Goal: Find specific page/section: Find specific page/section

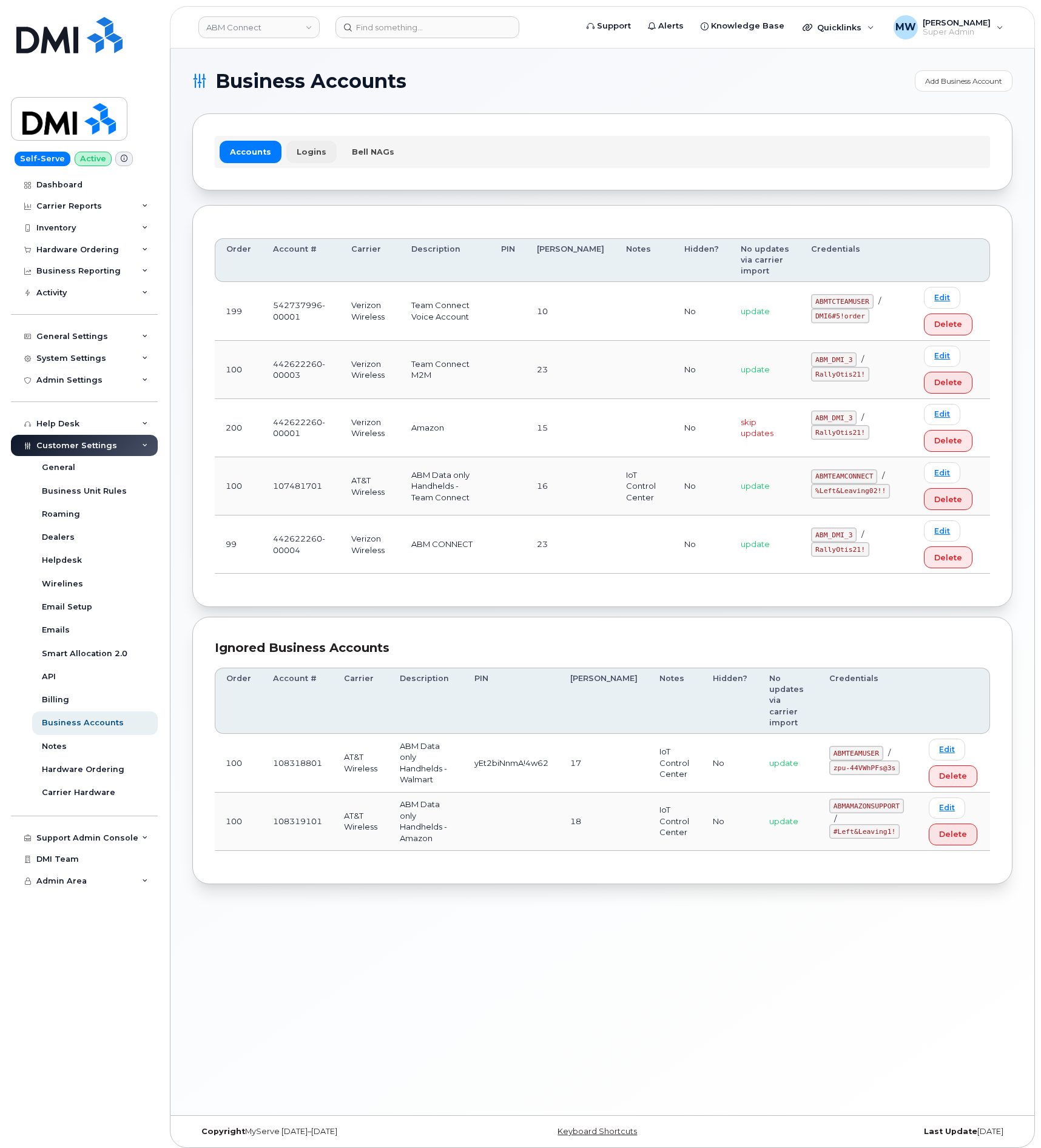
click at [322, 144] on link "Logins" at bounding box center [312, 151] width 50 height 22
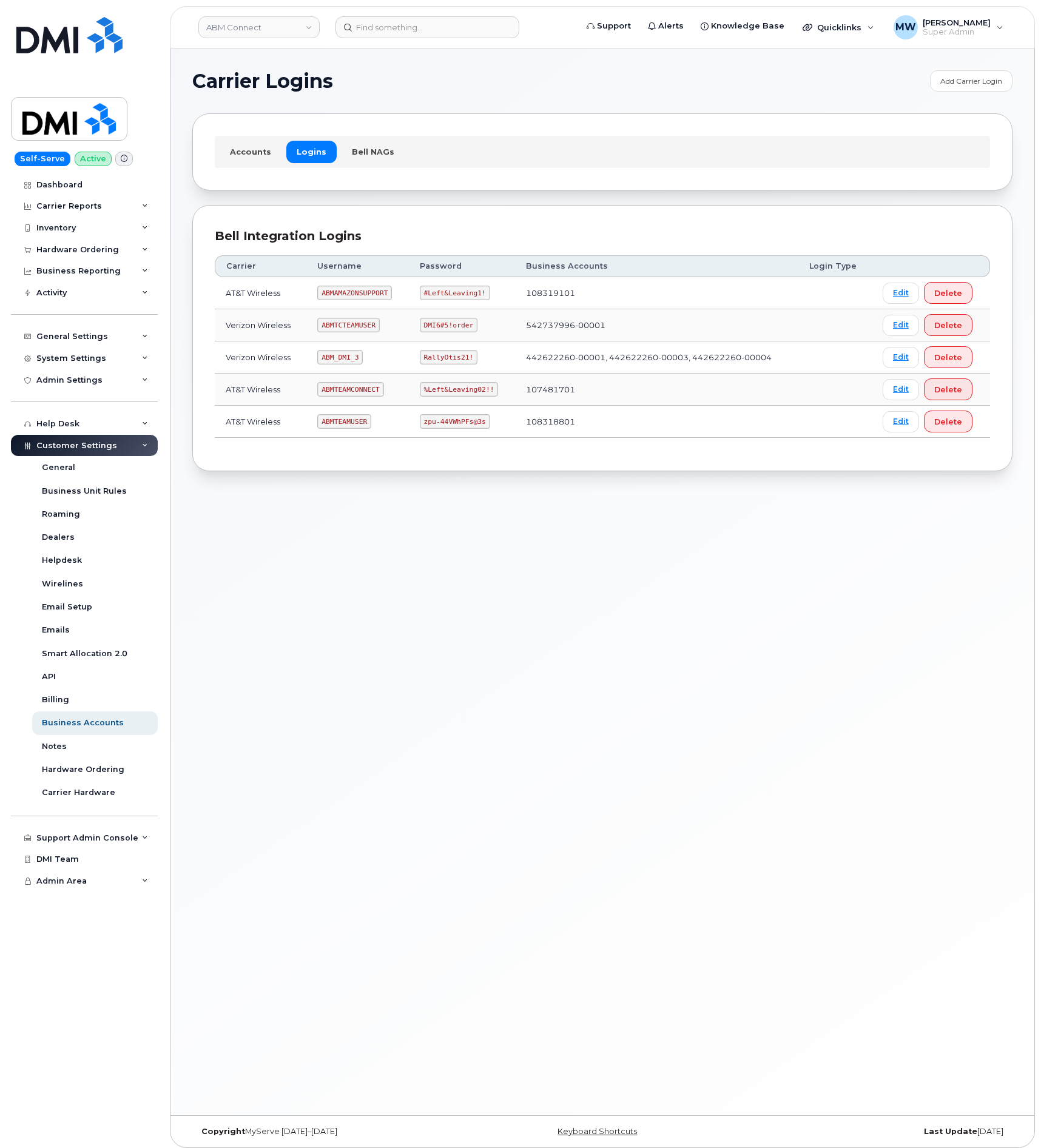
click at [335, 358] on code "ABM_DMI_3" at bounding box center [340, 357] width 45 height 14
copy code "ABM_DMI_3"
click at [453, 364] on code "RallyOtis21!" at bounding box center [449, 357] width 58 height 14
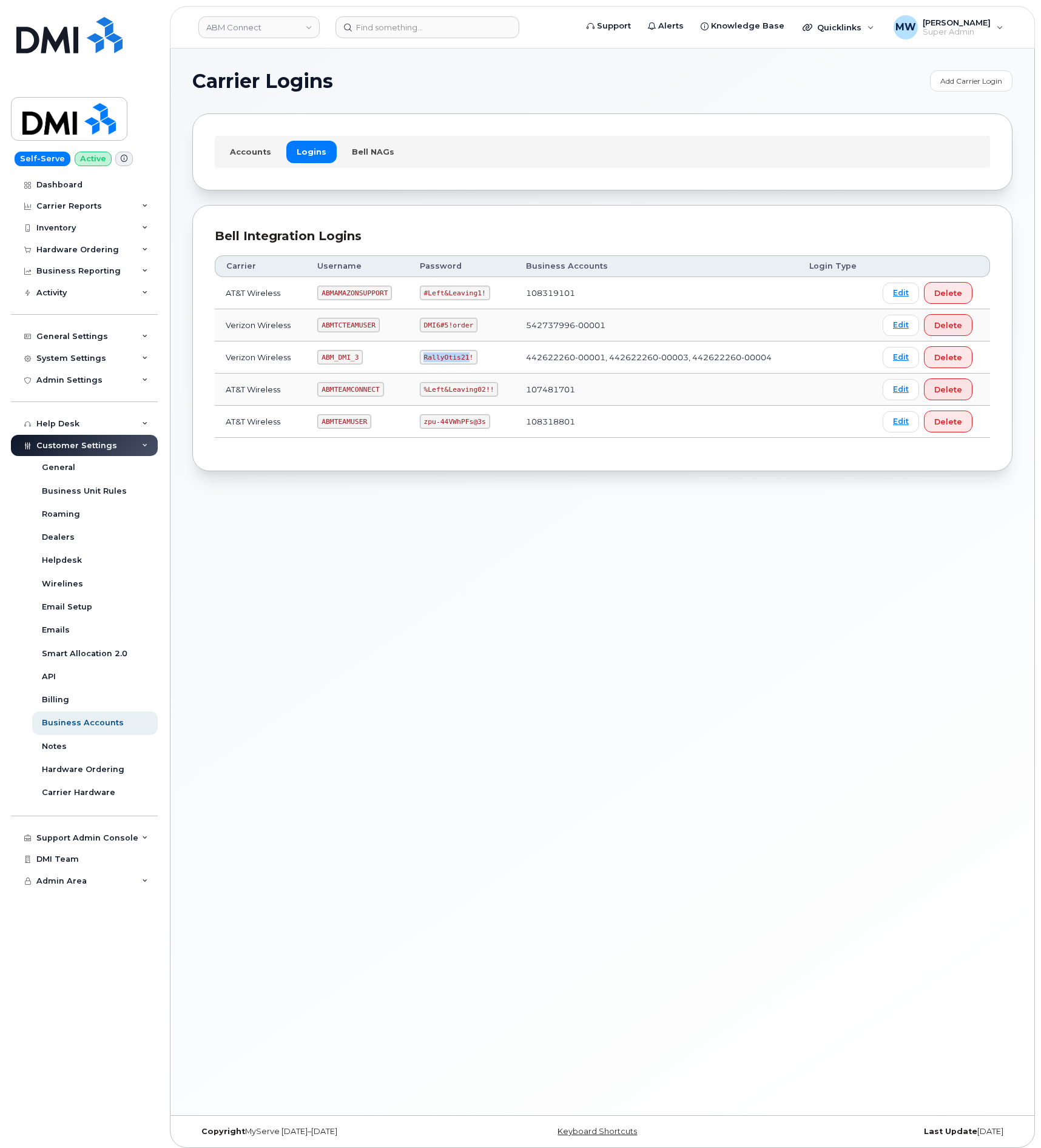
click at [453, 364] on code "RallyOtis21!" at bounding box center [449, 357] width 58 height 14
copy code "RallyOtis21!"
click at [366, 389] on code "ABMTEAMCONNECT" at bounding box center [351, 389] width 66 height 14
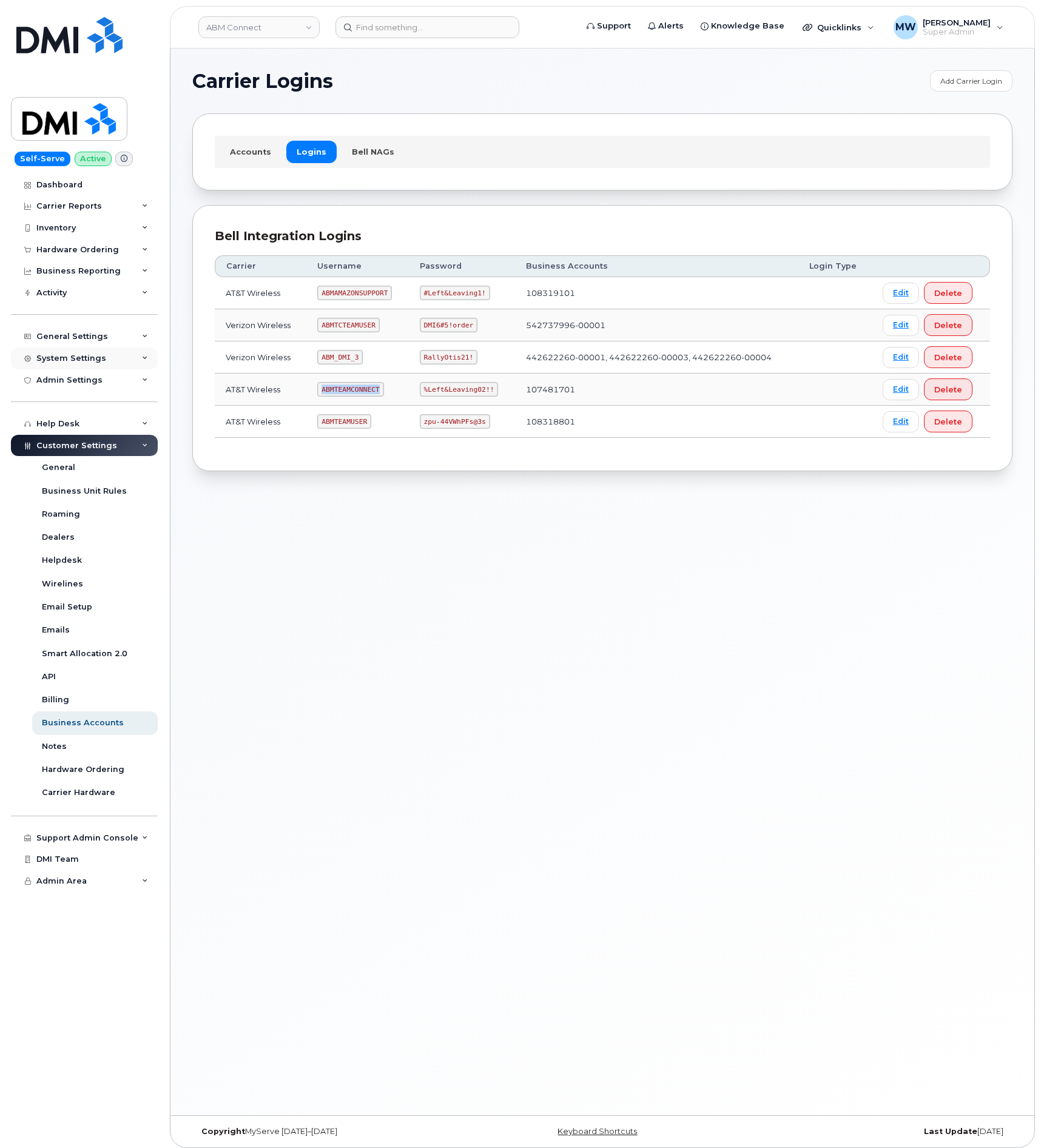
drag, startPoint x: 366, startPoint y: 389, endPoint x: 48, endPoint y: 363, distance: 319.1
click at [364, 389] on code "ABMTEAMCONNECT" at bounding box center [351, 389] width 66 height 14
copy code "ABMTEAMCONNECT"
click at [331, 330] on code "ABMTCTEAMUSER" at bounding box center [348, 325] width 62 height 14
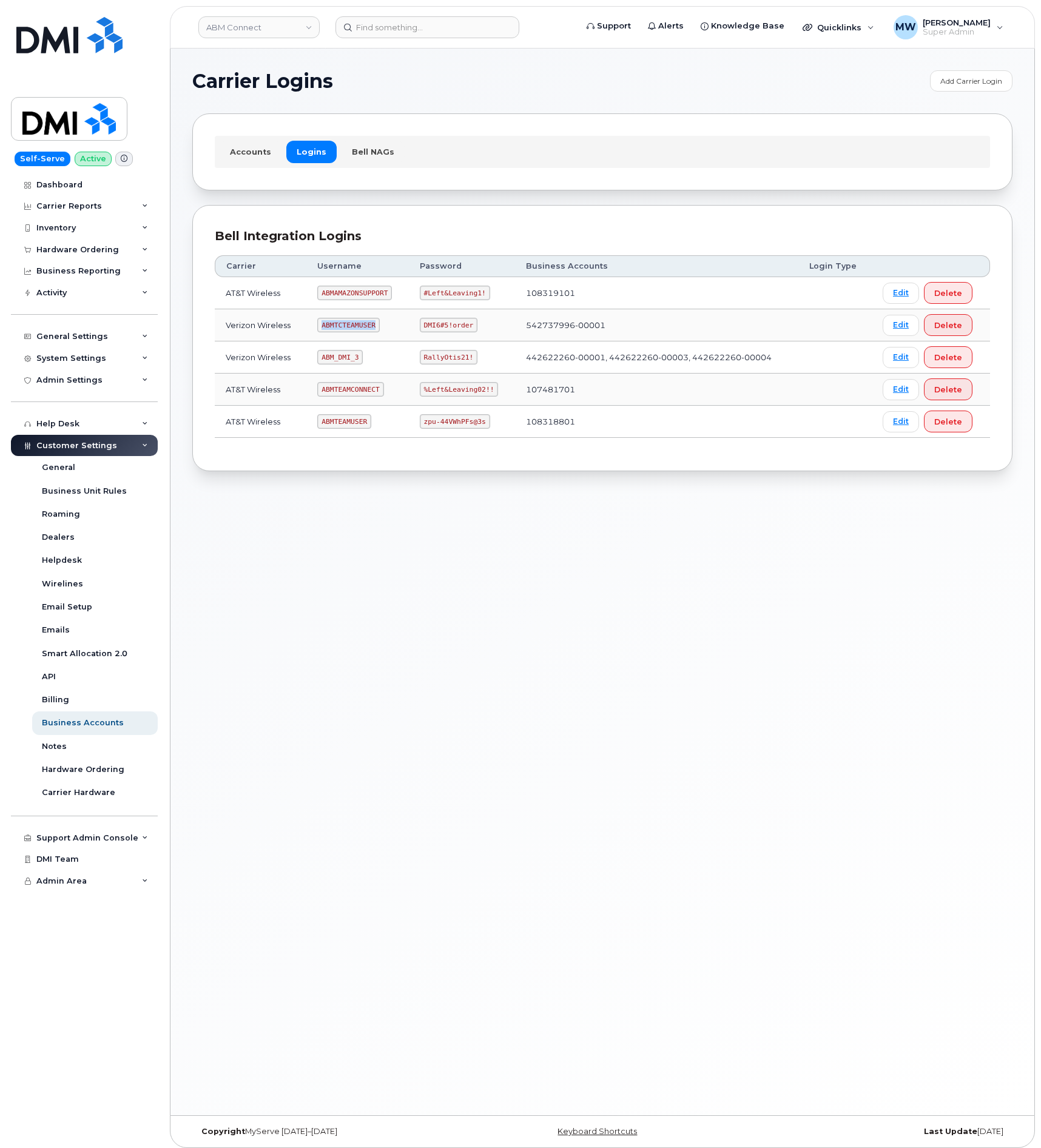
drag, startPoint x: 331, startPoint y: 330, endPoint x: 1, endPoint y: 312, distance: 330.5
click at [328, 328] on code "ABMTCTEAMUSER" at bounding box center [348, 325] width 62 height 14
copy code "ABMTCTEAMUSER"
click at [335, 364] on code "ABM_DMI_3" at bounding box center [340, 357] width 45 height 14
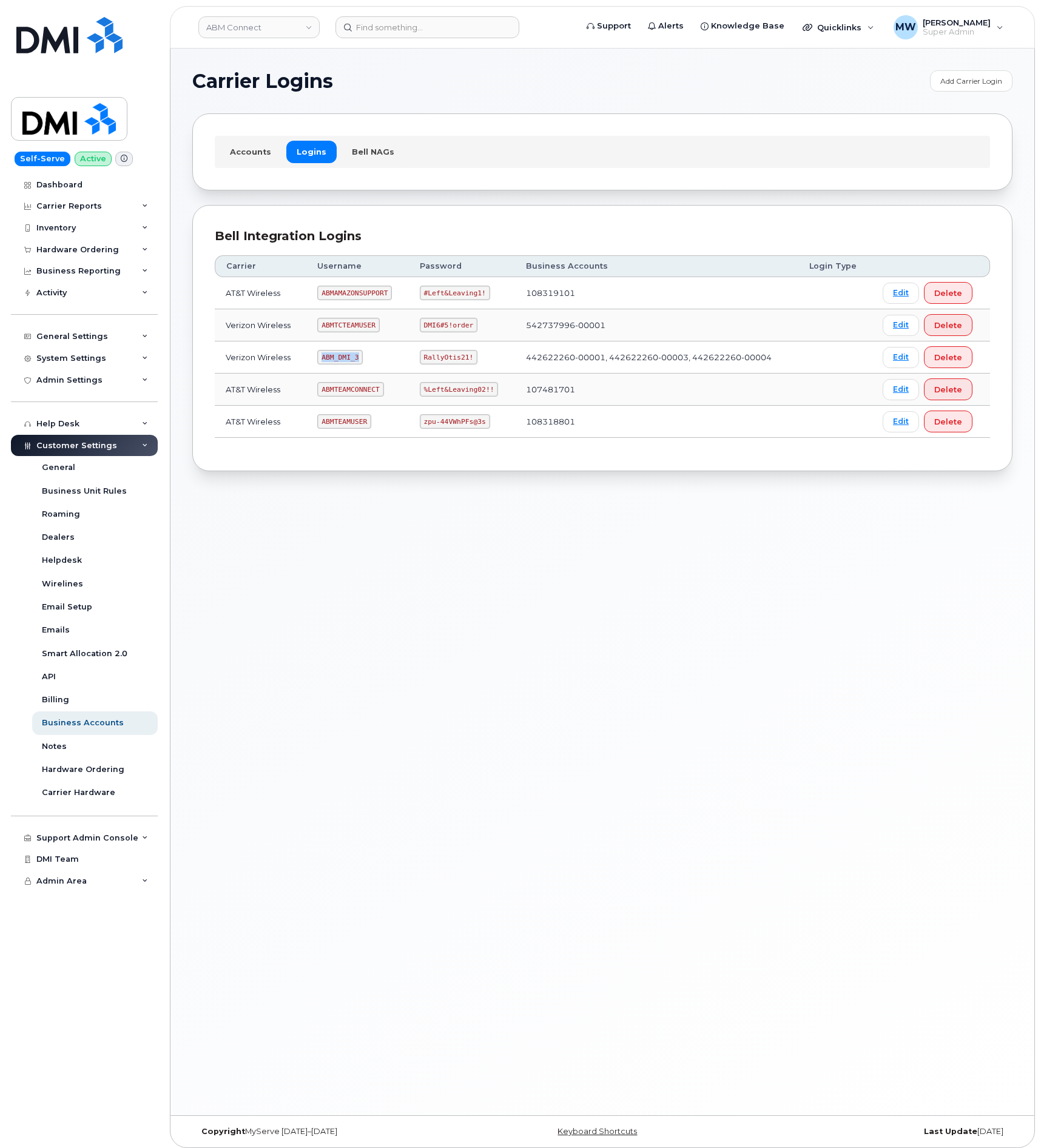
click at [335, 364] on code "ABM_DMI_3" at bounding box center [340, 357] width 45 height 14
copy code "ABM_DMI_3"
click at [295, 27] on link "ABM Connect" at bounding box center [258, 27] width 121 height 22
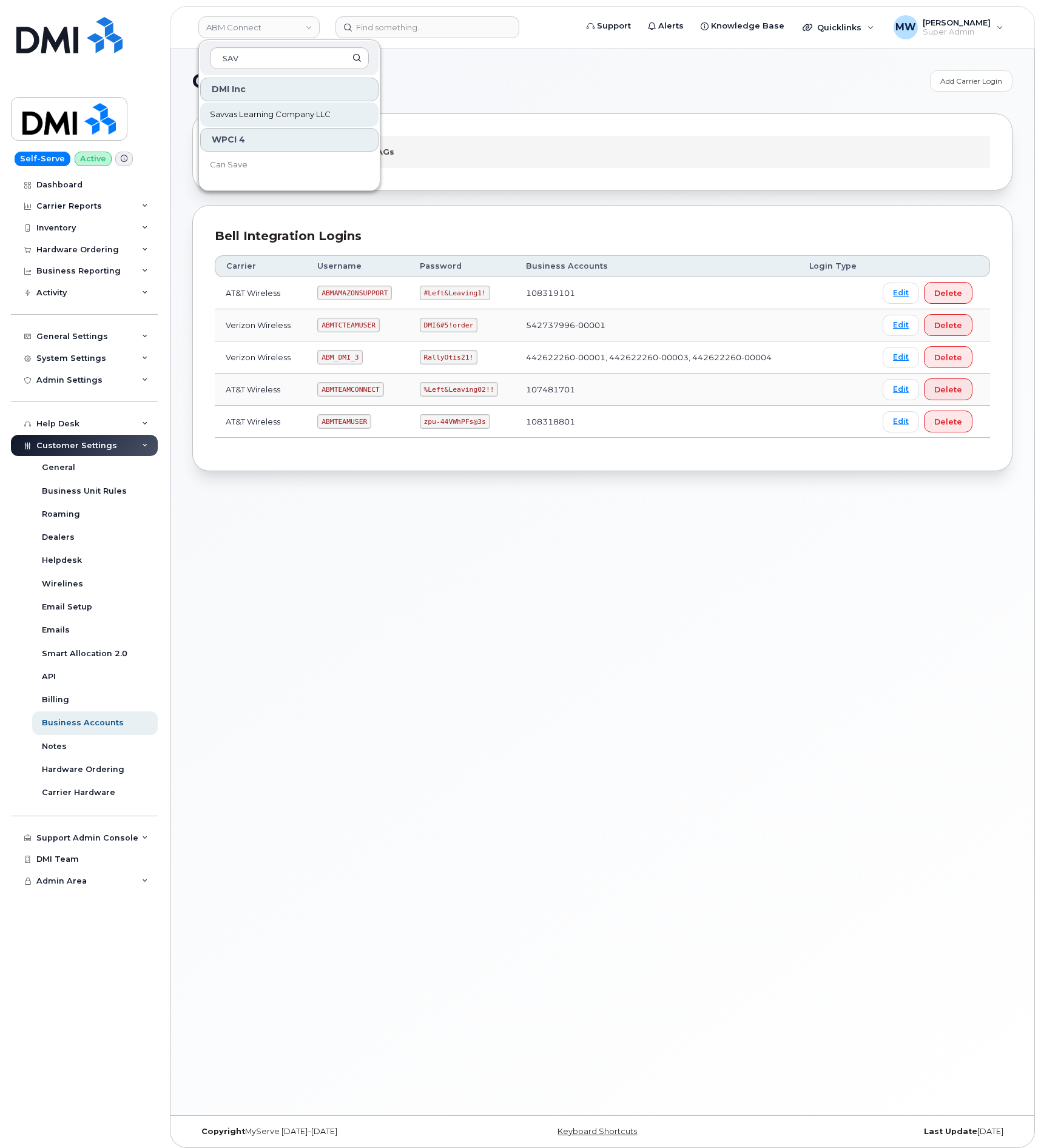
type input "SAV"
click at [263, 115] on span "Savvas Learning Company LLC" at bounding box center [270, 114] width 121 height 12
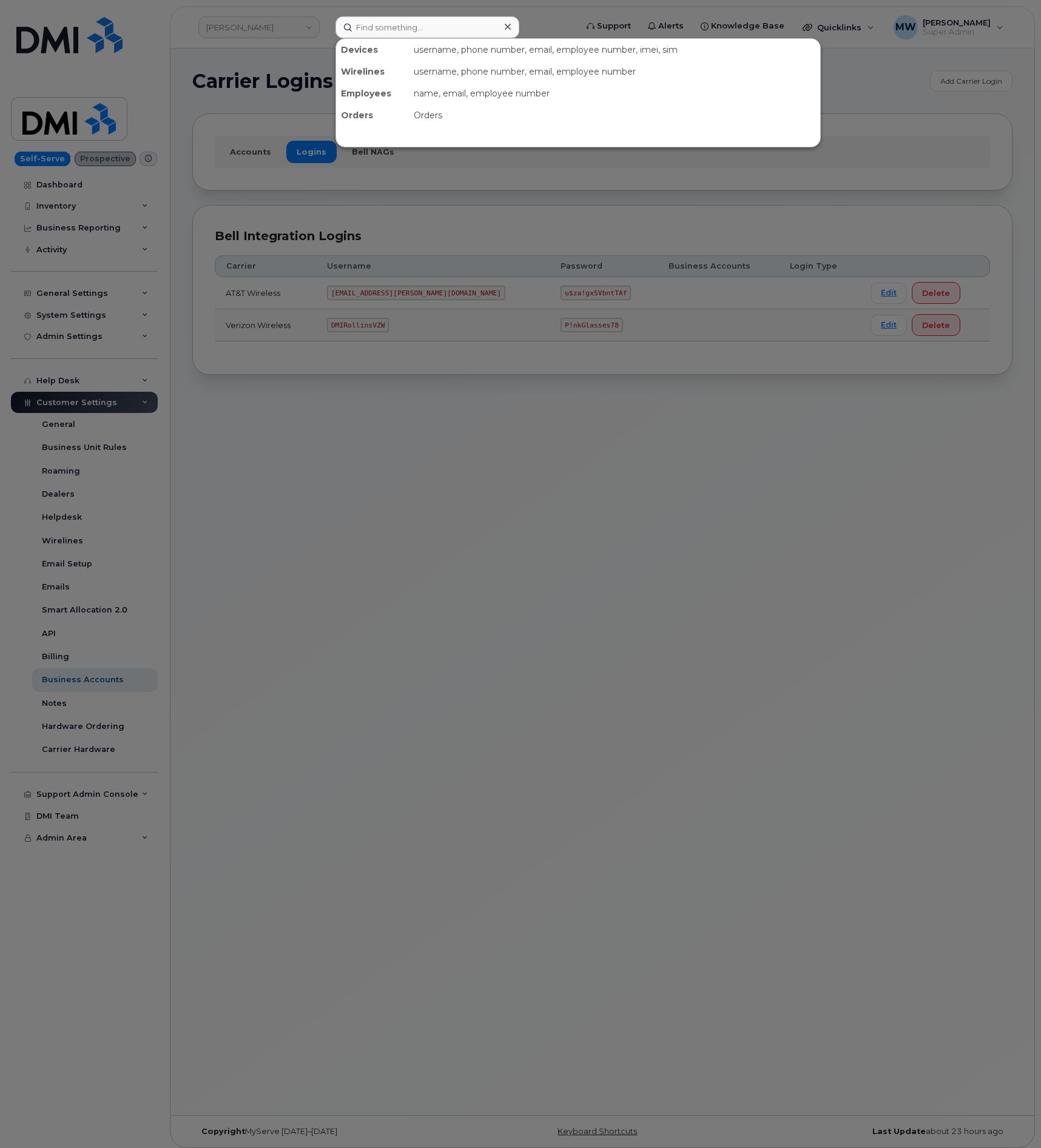
click at [422, 32] on input at bounding box center [427, 27] width 184 height 22
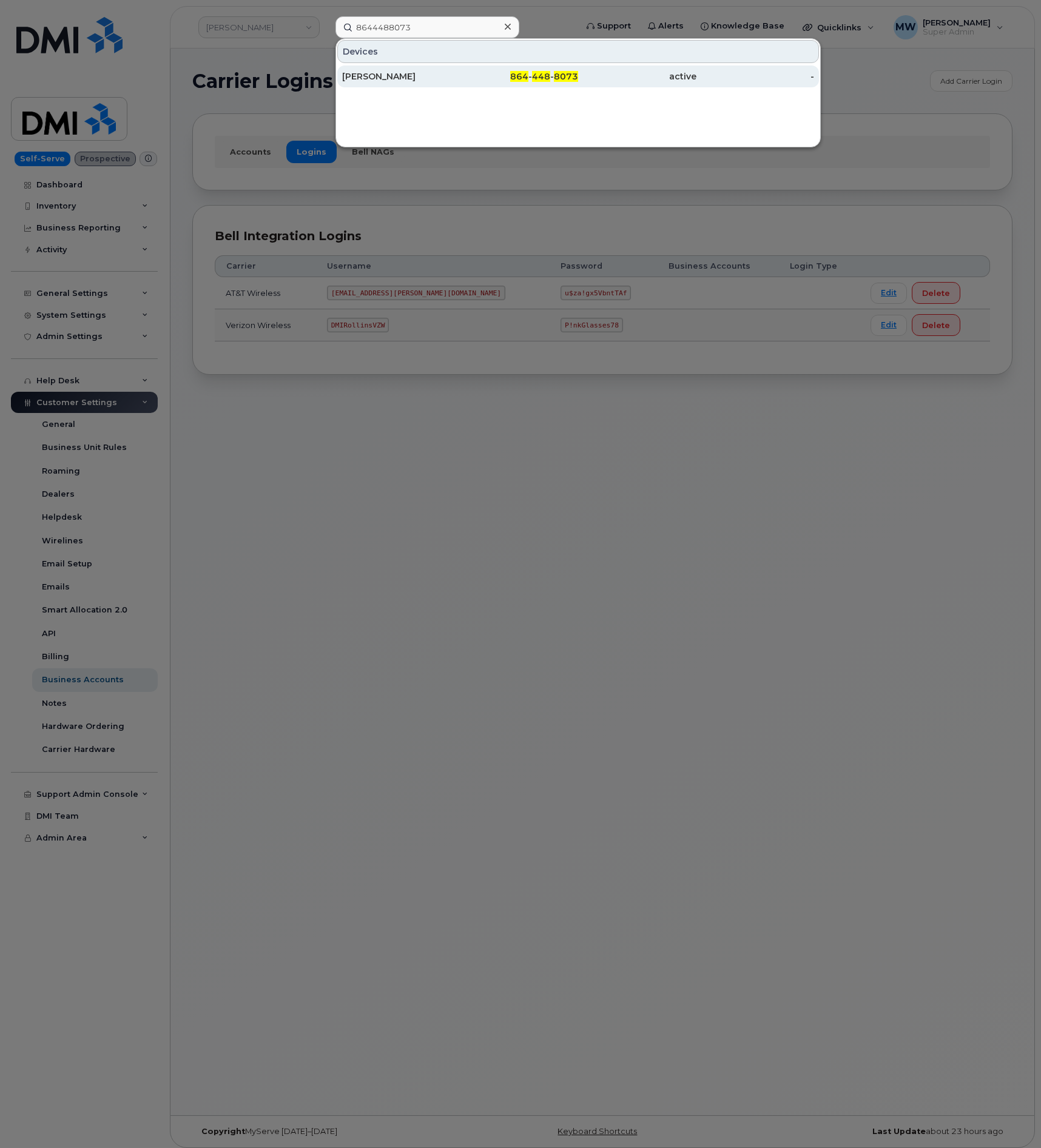
type input "8644488073"
click at [443, 68] on div "Adam Broomhall" at bounding box center [401, 76] width 118 height 22
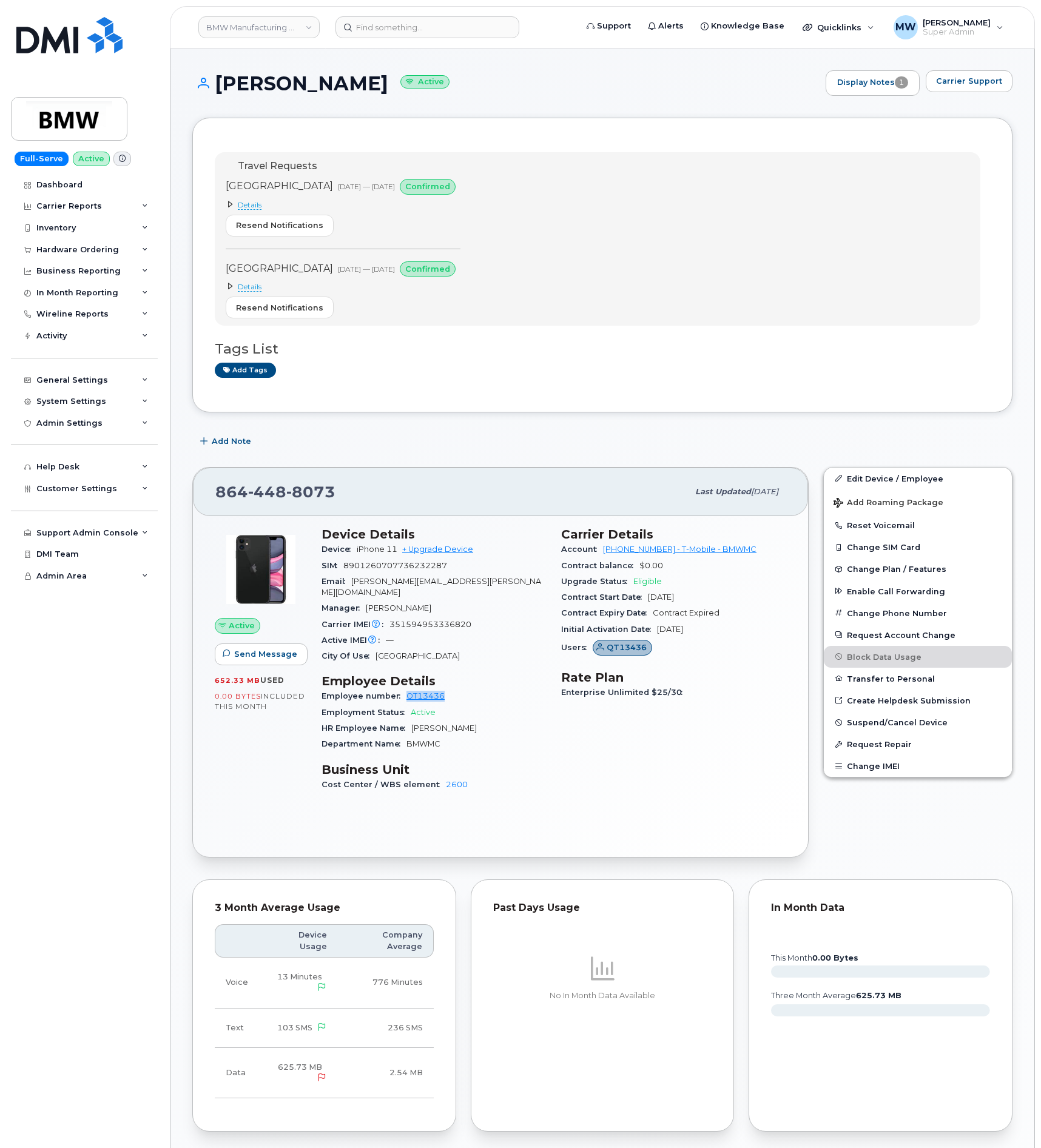
drag, startPoint x: 459, startPoint y: 692, endPoint x: 402, endPoint y: 688, distance: 57.1
click at [402, 688] on div "Employee number QT13436" at bounding box center [433, 696] width 225 height 16
copy link "QT13436"
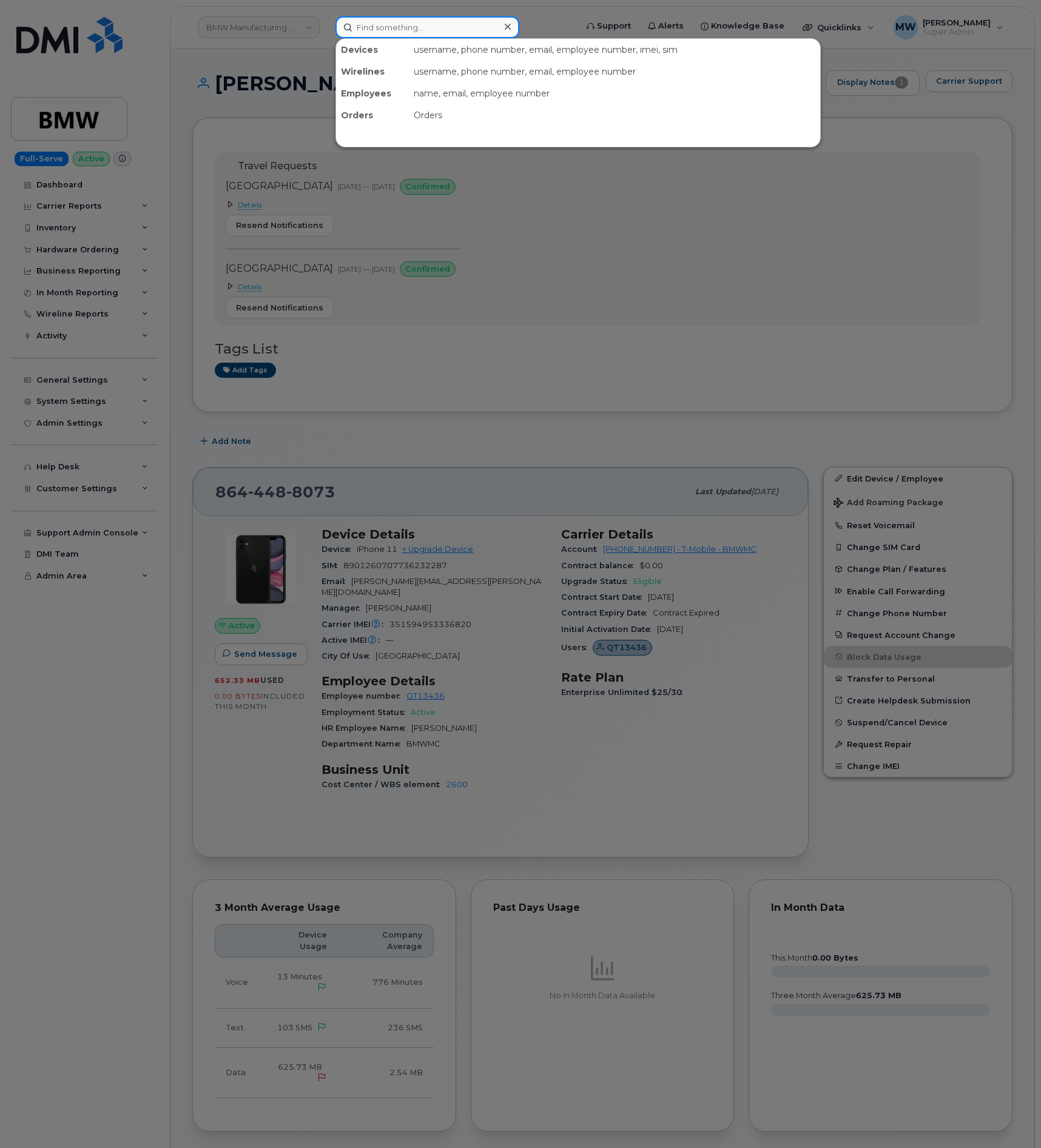
click at [461, 26] on input at bounding box center [427, 27] width 184 height 22
paste input "8647209717"
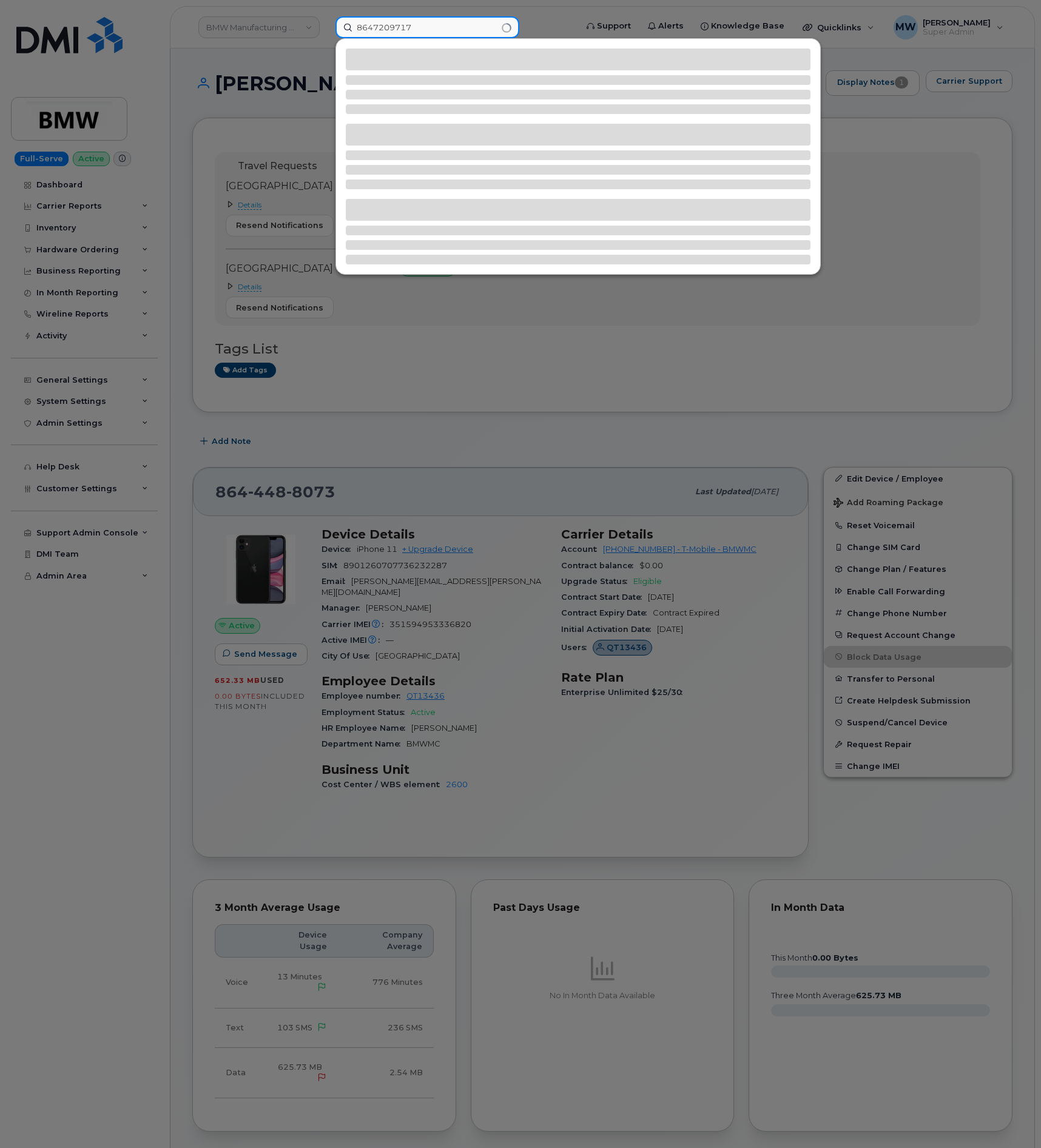
type input "8647209717"
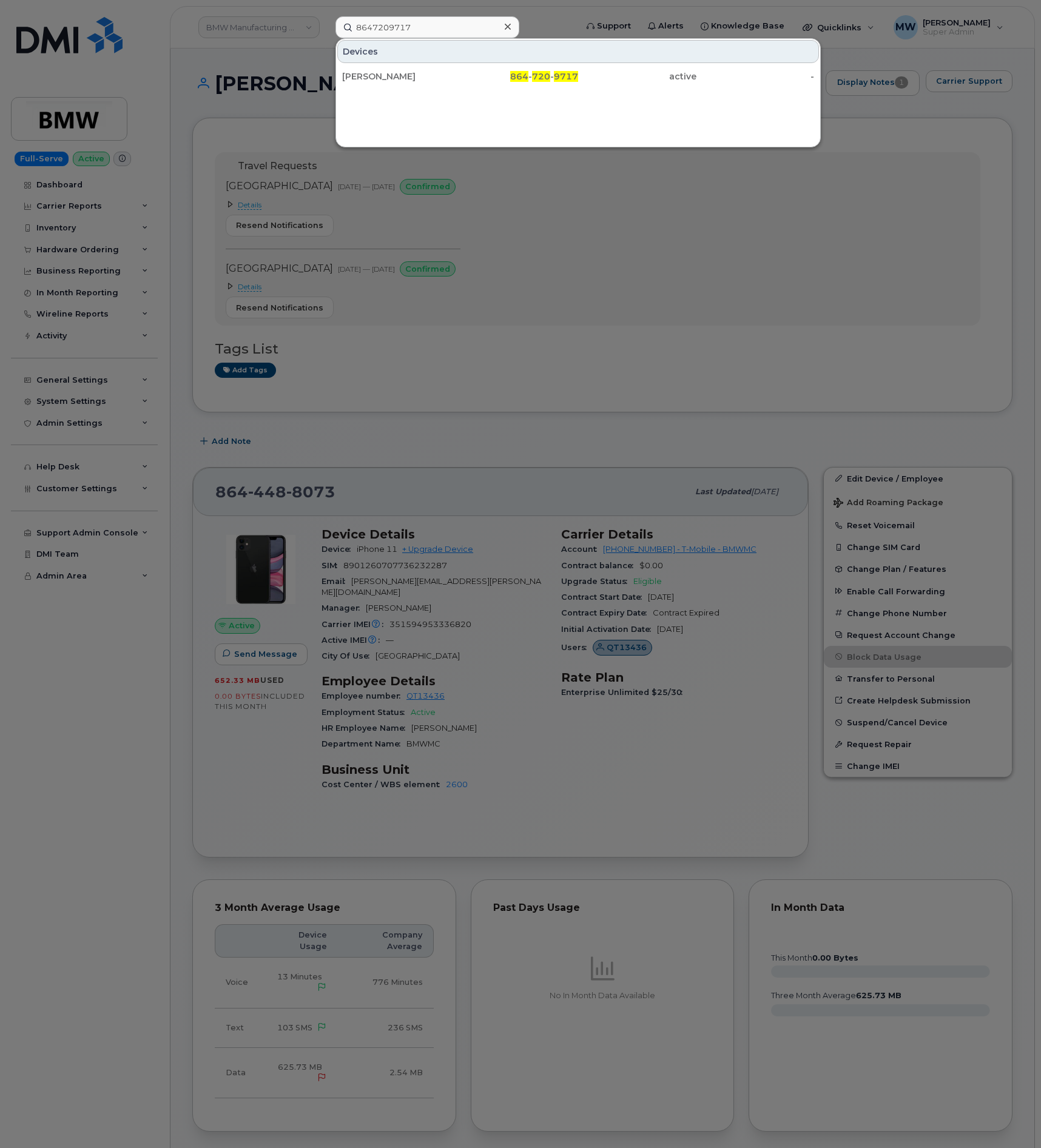
click at [546, 89] on div "Mike Robinson 864 - 720 - 9717 active -" at bounding box center [578, 76] width 484 height 24
click at [546, 73] on span "720" at bounding box center [541, 76] width 18 height 11
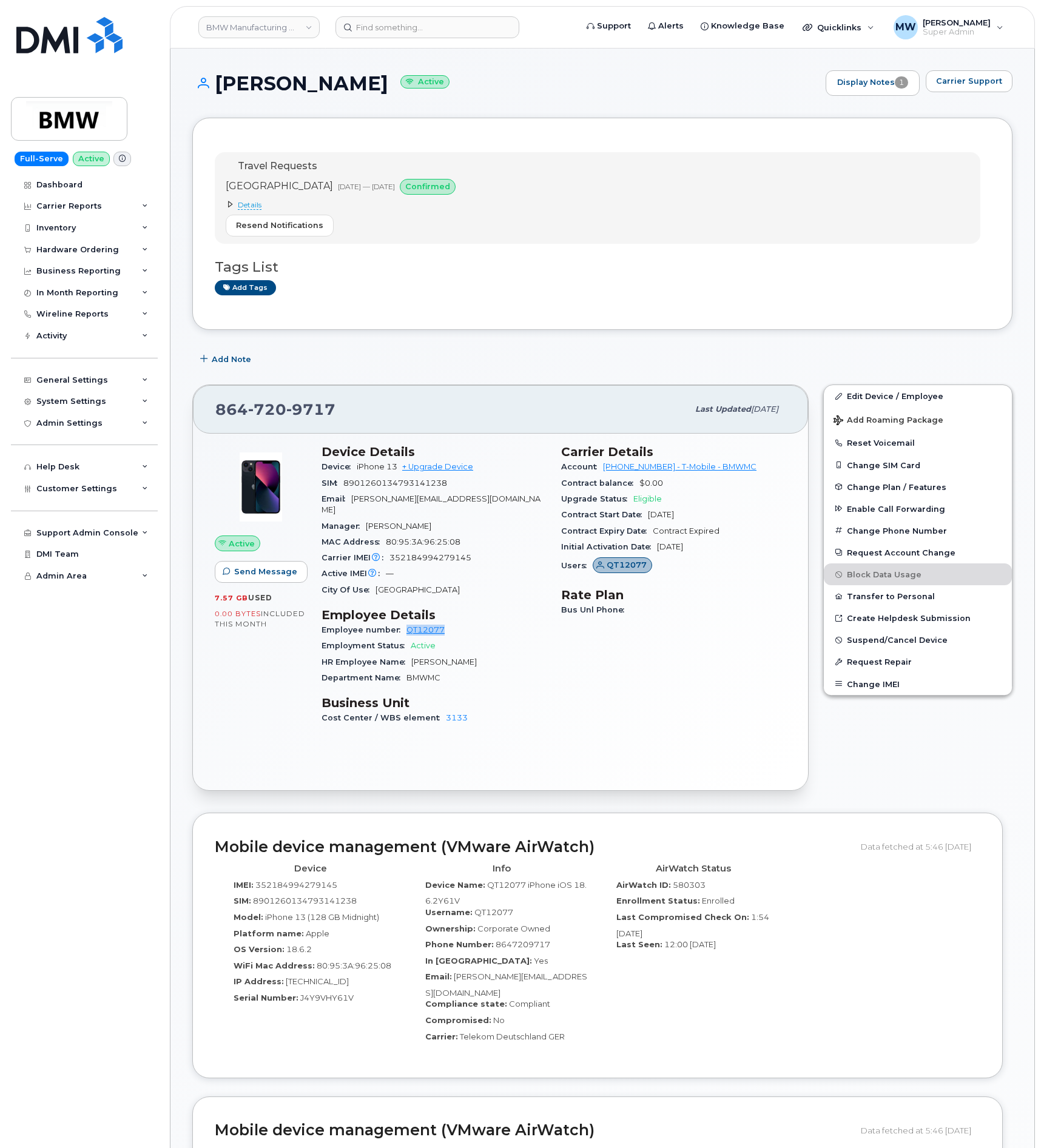
drag, startPoint x: 459, startPoint y: 619, endPoint x: 406, endPoint y: 624, distance: 53.2
click at [406, 624] on div "Employee number QT12077" at bounding box center [433, 630] width 225 height 16
copy link "QT12077"
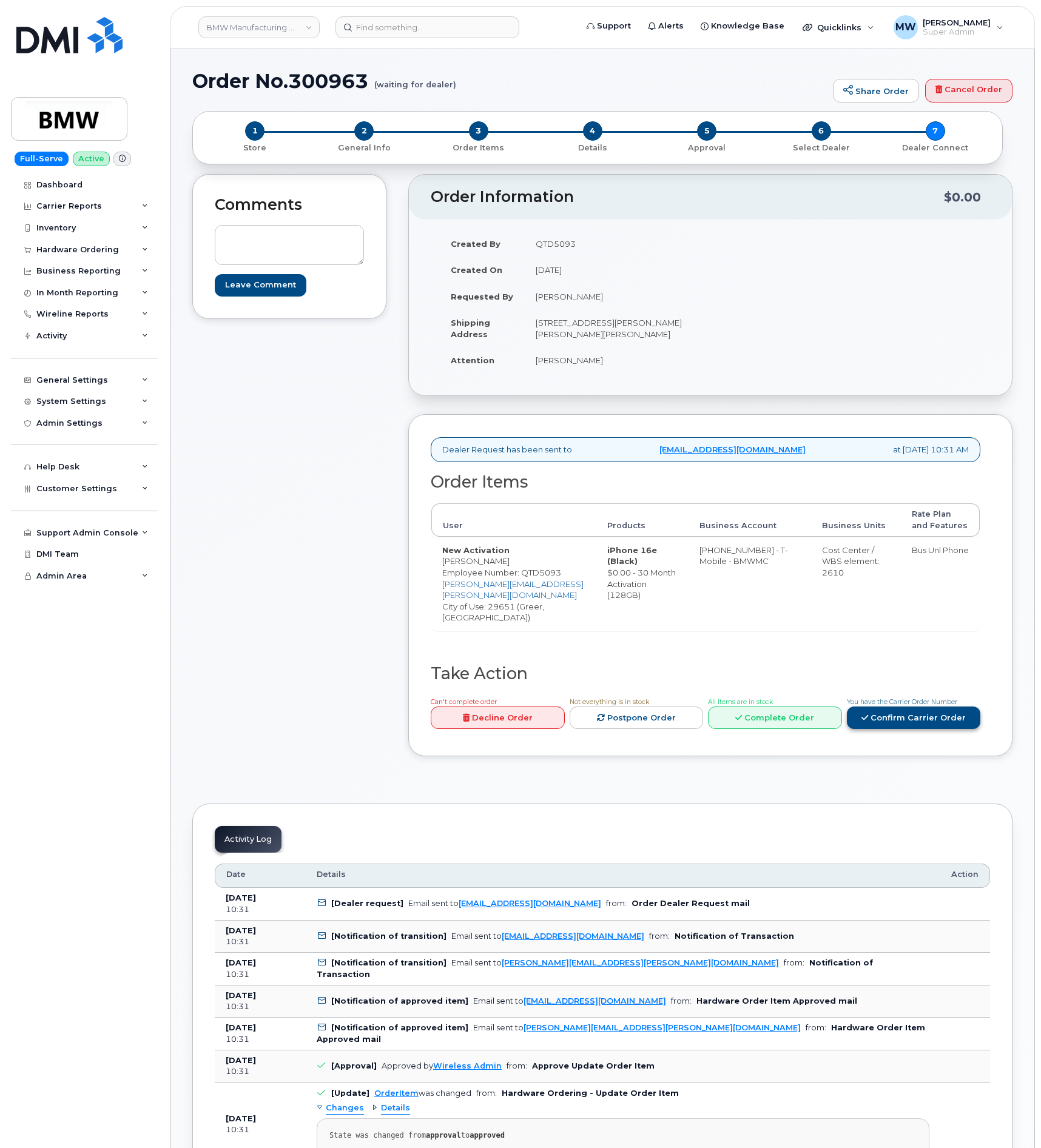
click at [941, 706] on link "Confirm Carrier Order" at bounding box center [914, 717] width 134 height 22
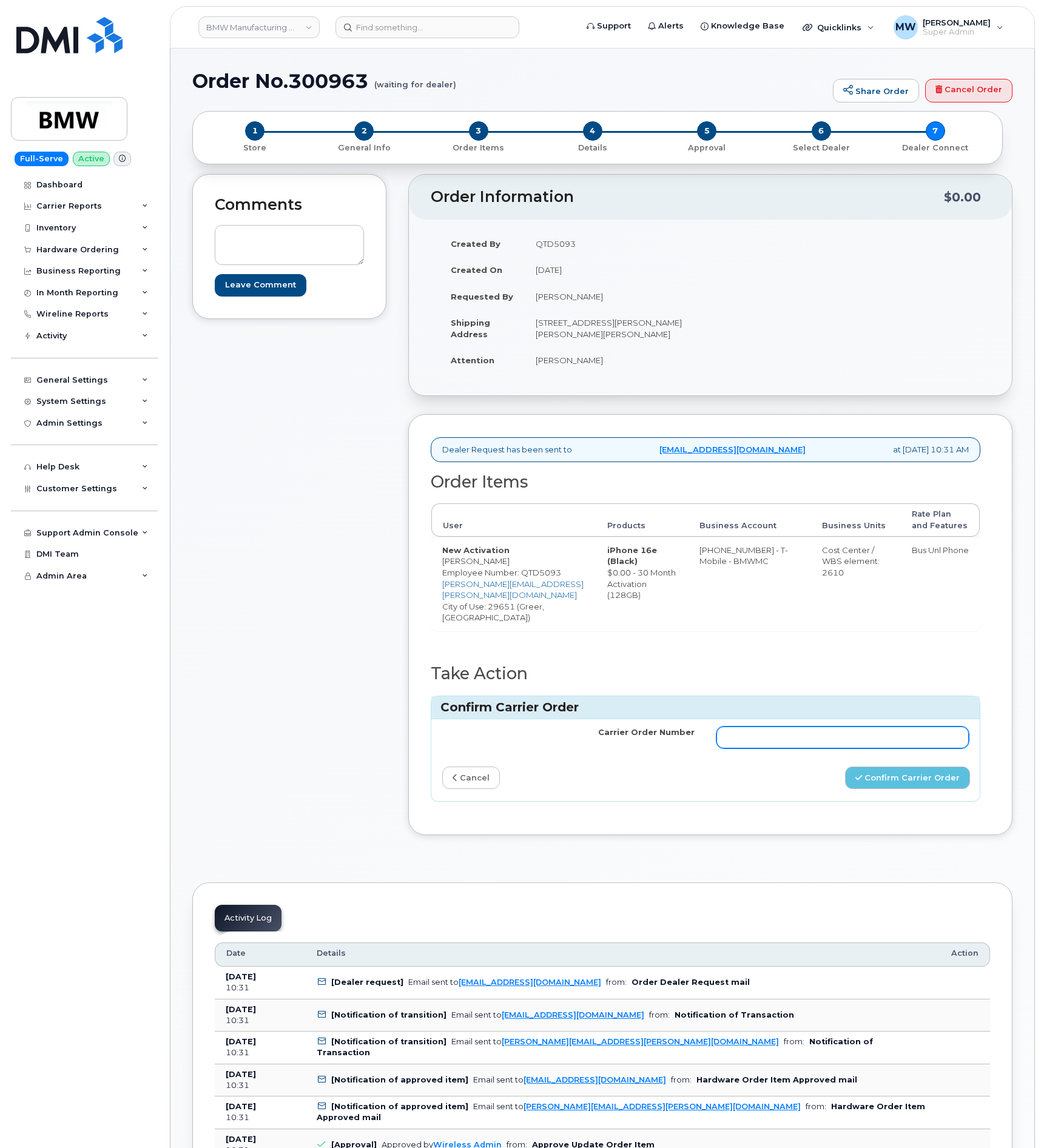
drag, startPoint x: 799, startPoint y: 712, endPoint x: 810, endPoint y: 718, distance: 12.5
click at [799, 726] on input "Carrier Order Number" at bounding box center [842, 737] width 252 height 22
paste input "771877582"
type input "771877582"
click at [973, 767] on div "Confirm Carrier Order" at bounding box center [842, 777] width 274 height 22
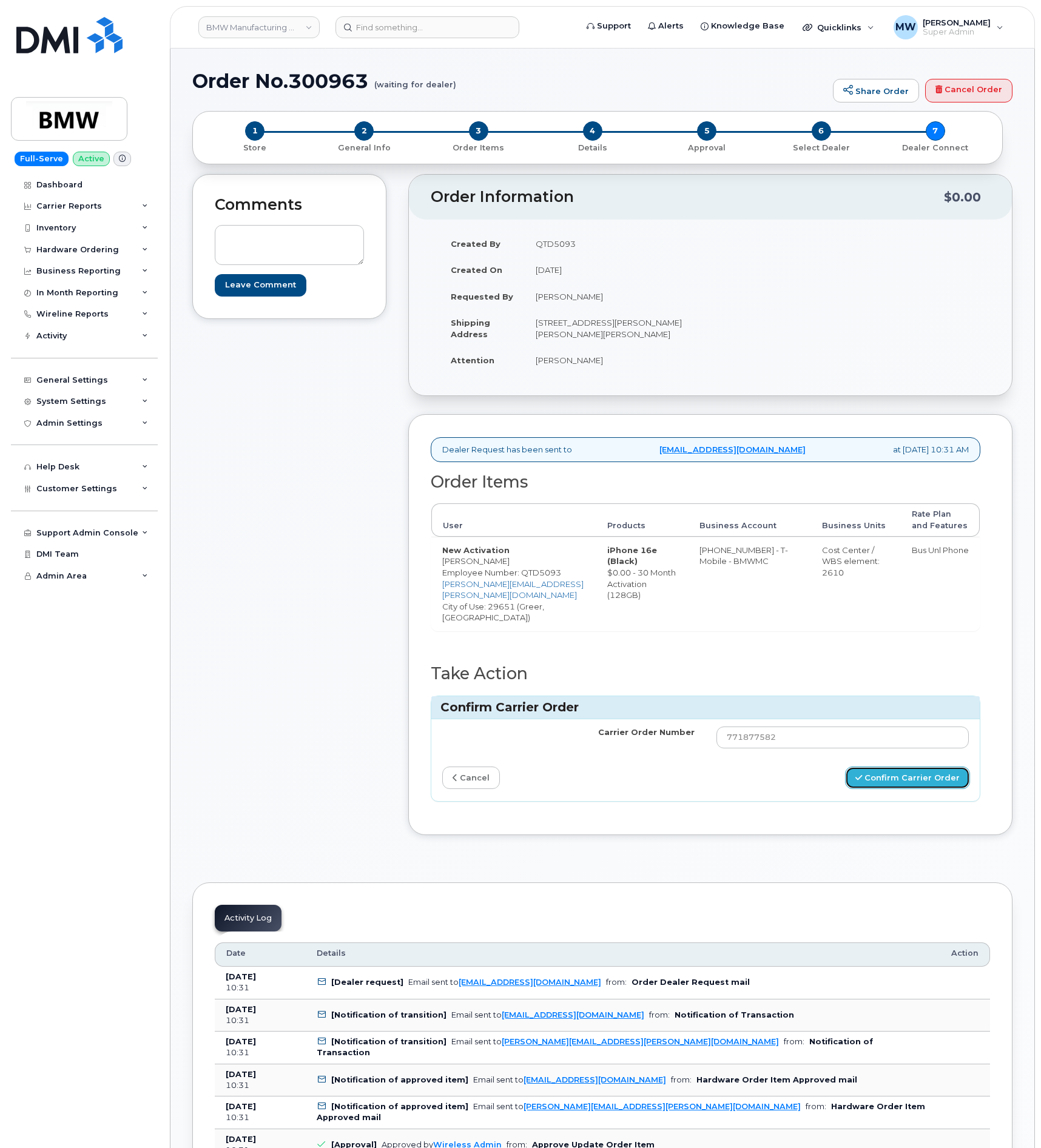
click at [960, 767] on button "Confirm Carrier Order" at bounding box center [907, 777] width 125 height 22
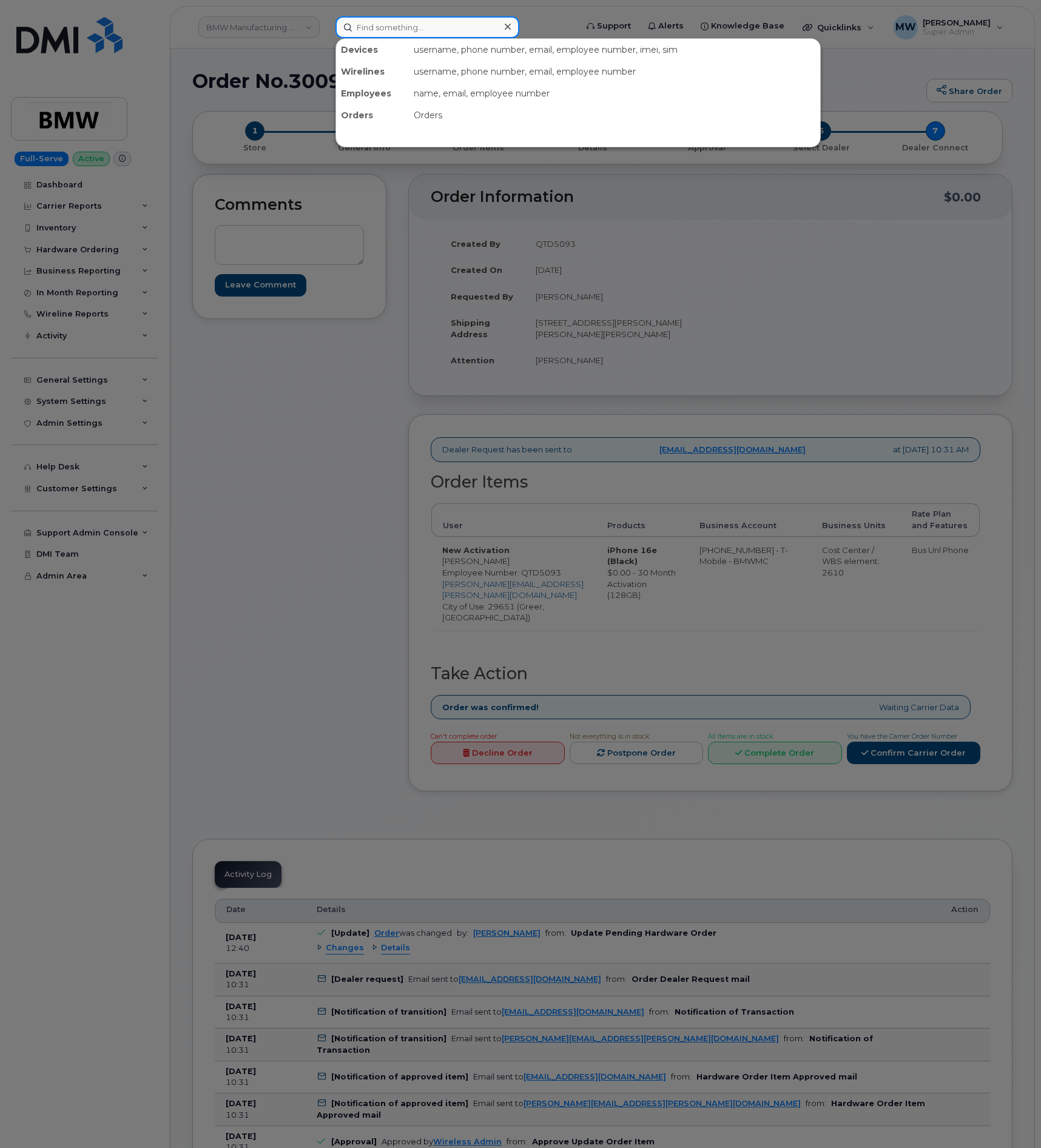
click at [428, 24] on input at bounding box center [427, 27] width 184 height 22
paste input "8649990242"
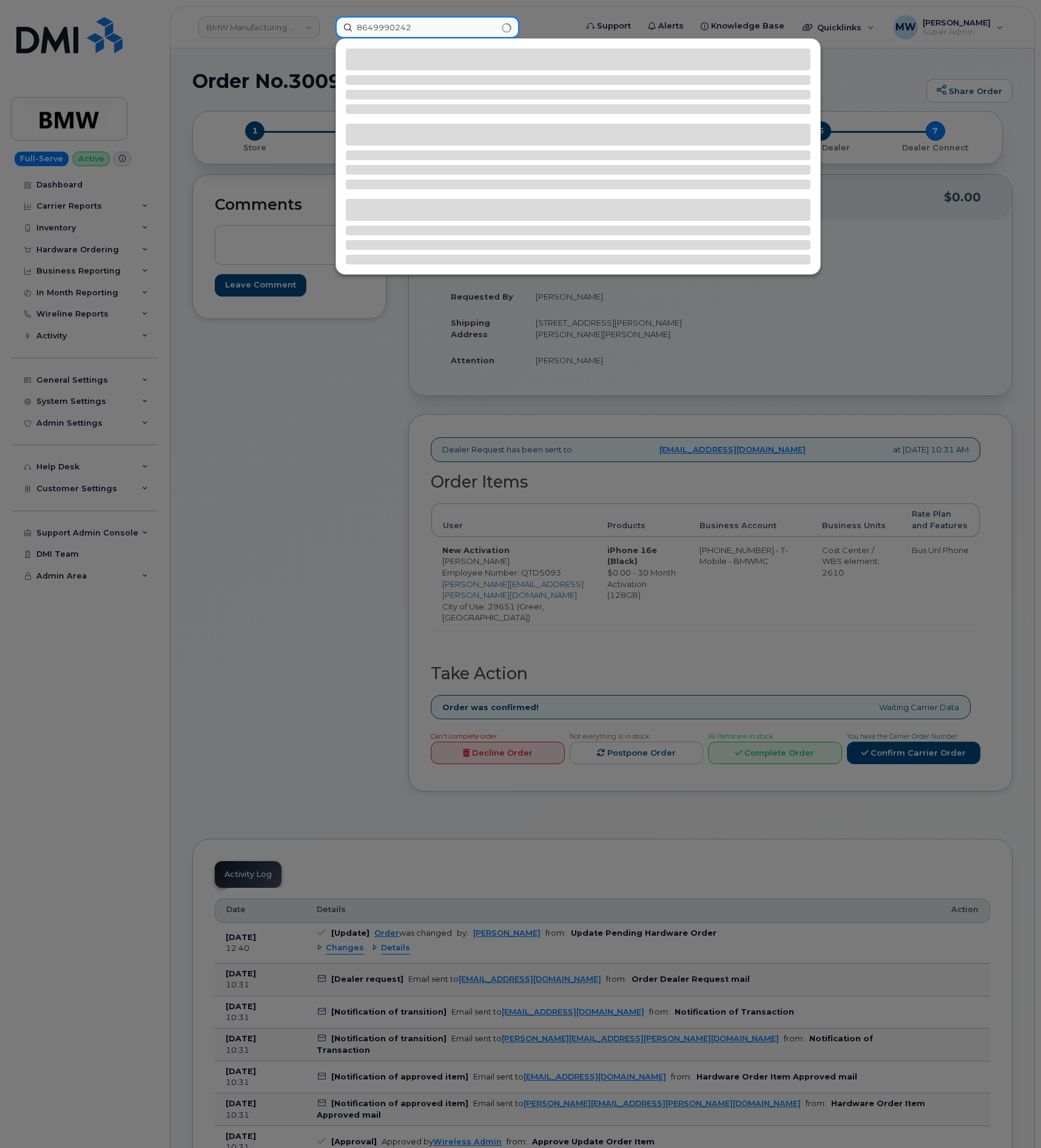
type input "8649990242"
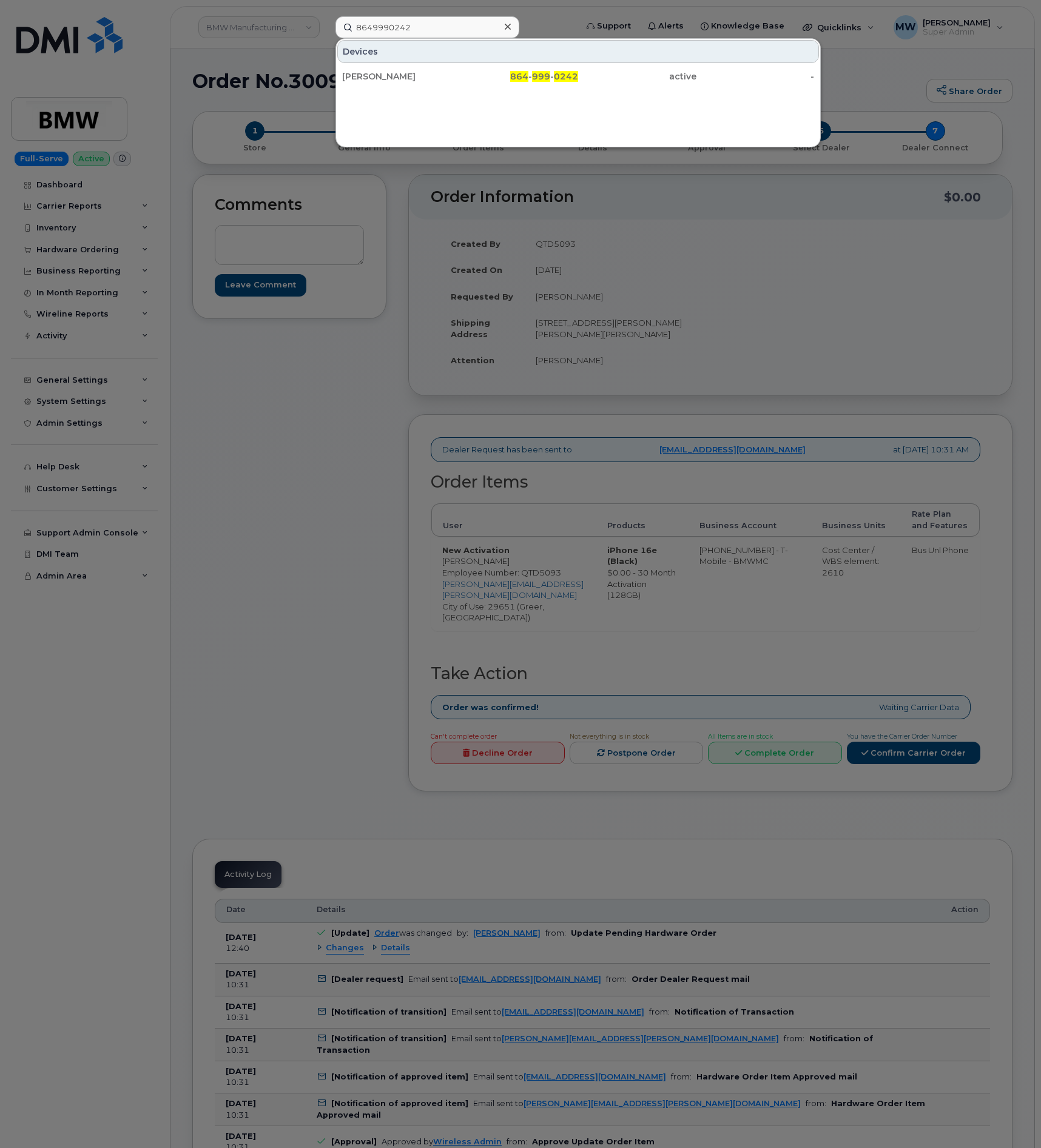
drag, startPoint x: 575, startPoint y: 76, endPoint x: 367, endPoint y: 169, distance: 227.8
click at [575, 77] on span "0242" at bounding box center [566, 76] width 24 height 11
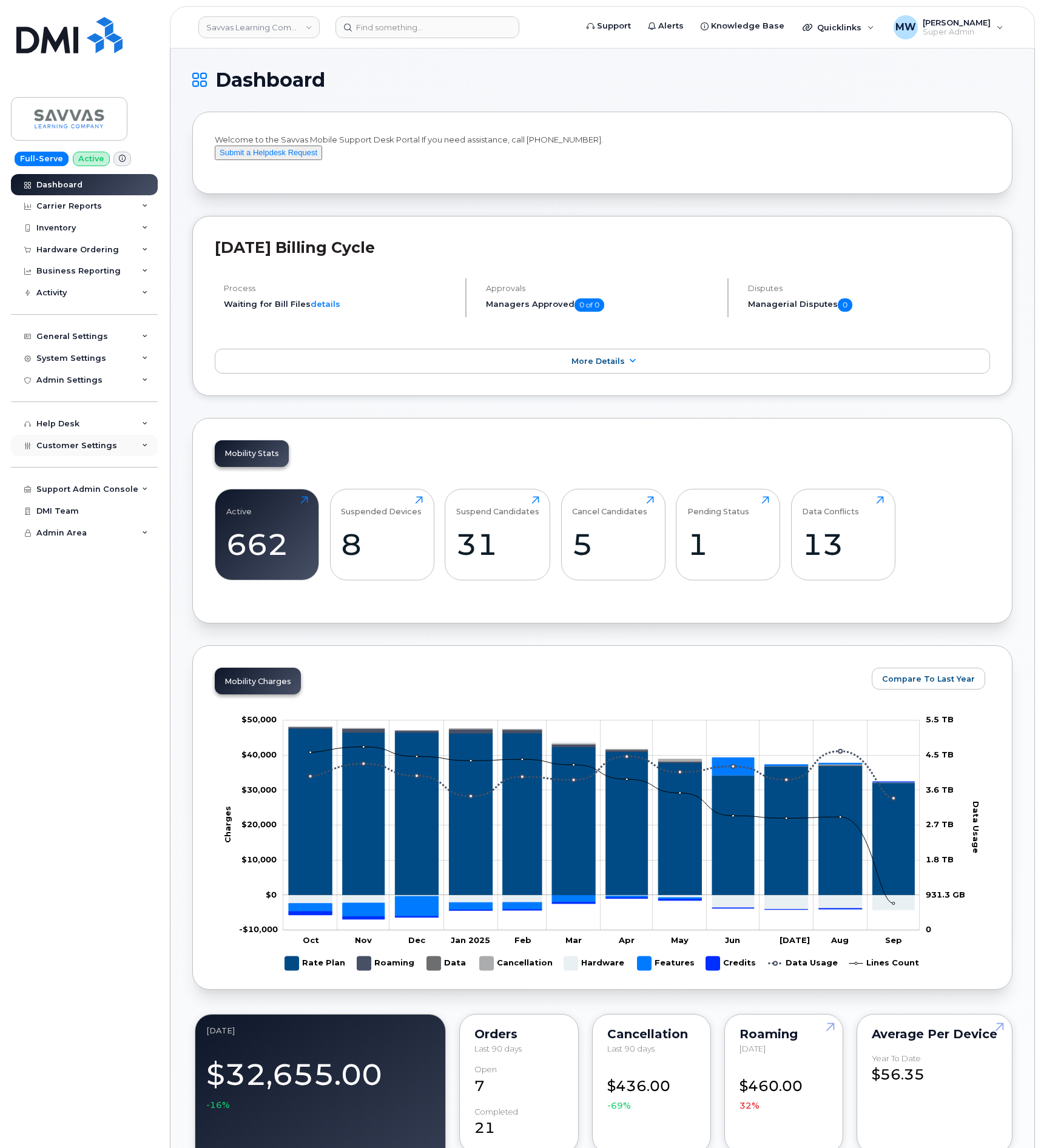
click at [77, 455] on div "Customer Settings" at bounding box center [84, 446] width 147 height 22
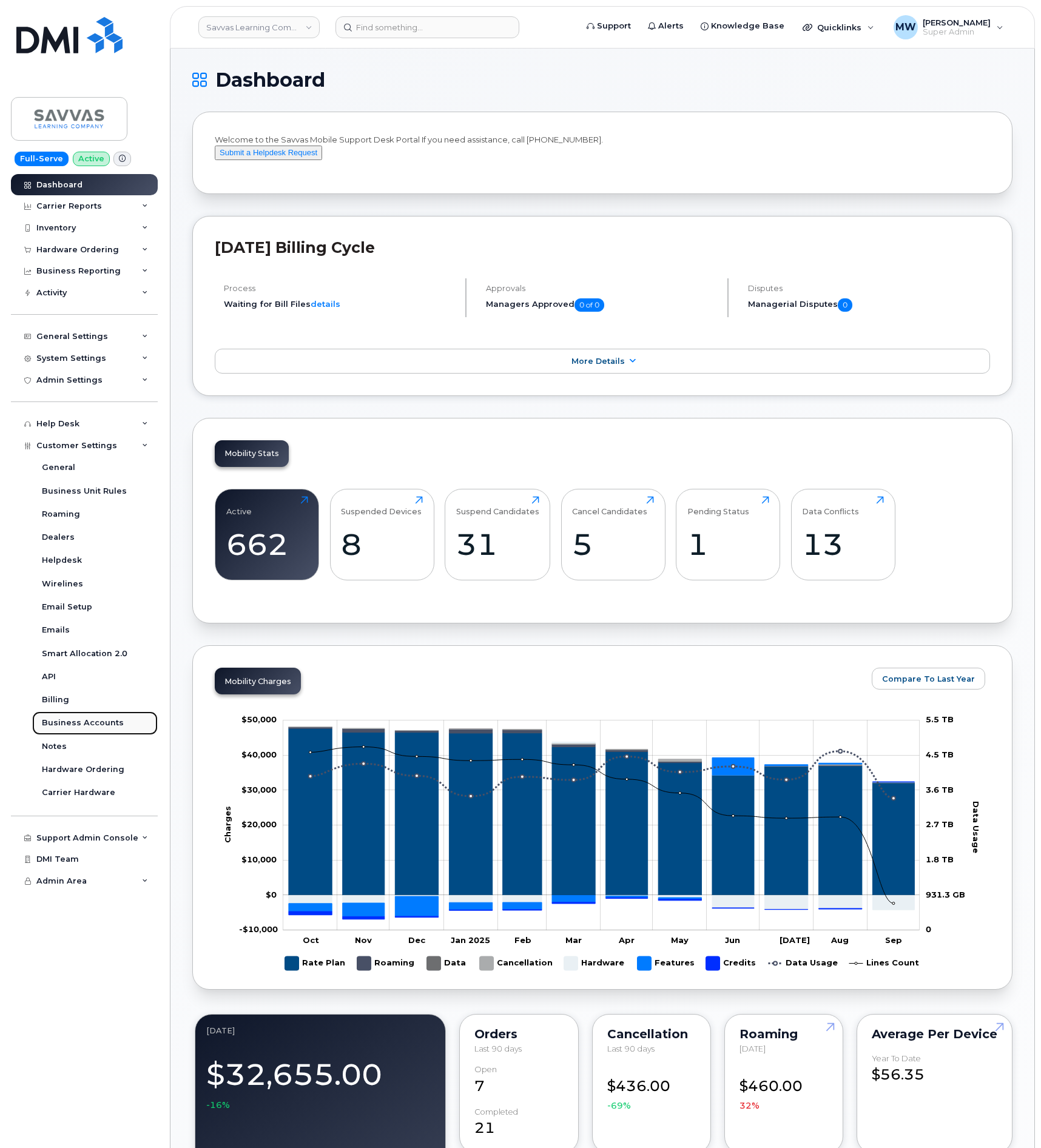
click at [101, 713] on link "Business Accounts" at bounding box center [95, 723] width 125 height 23
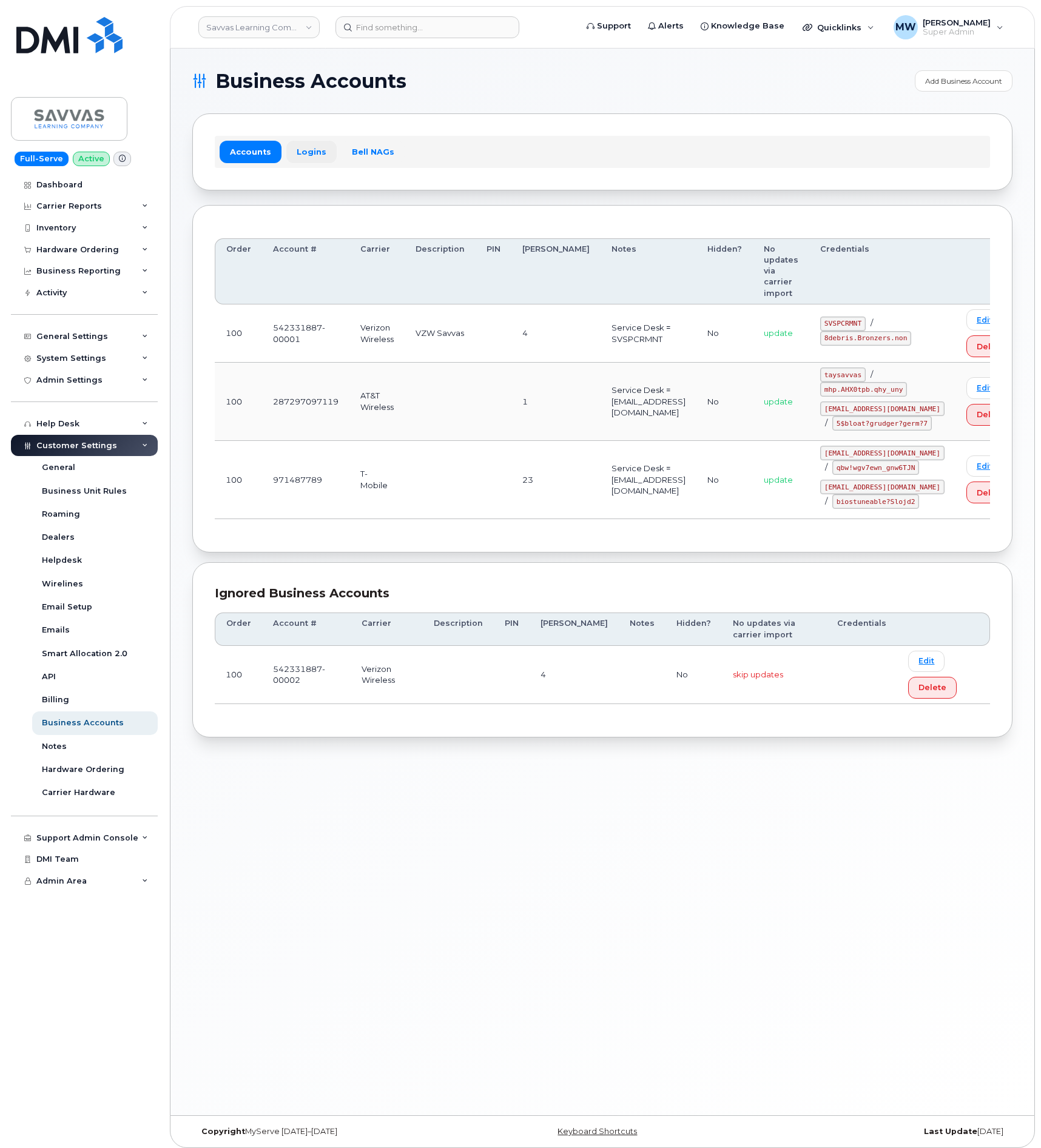
click at [313, 152] on link "Logins" at bounding box center [312, 151] width 50 height 22
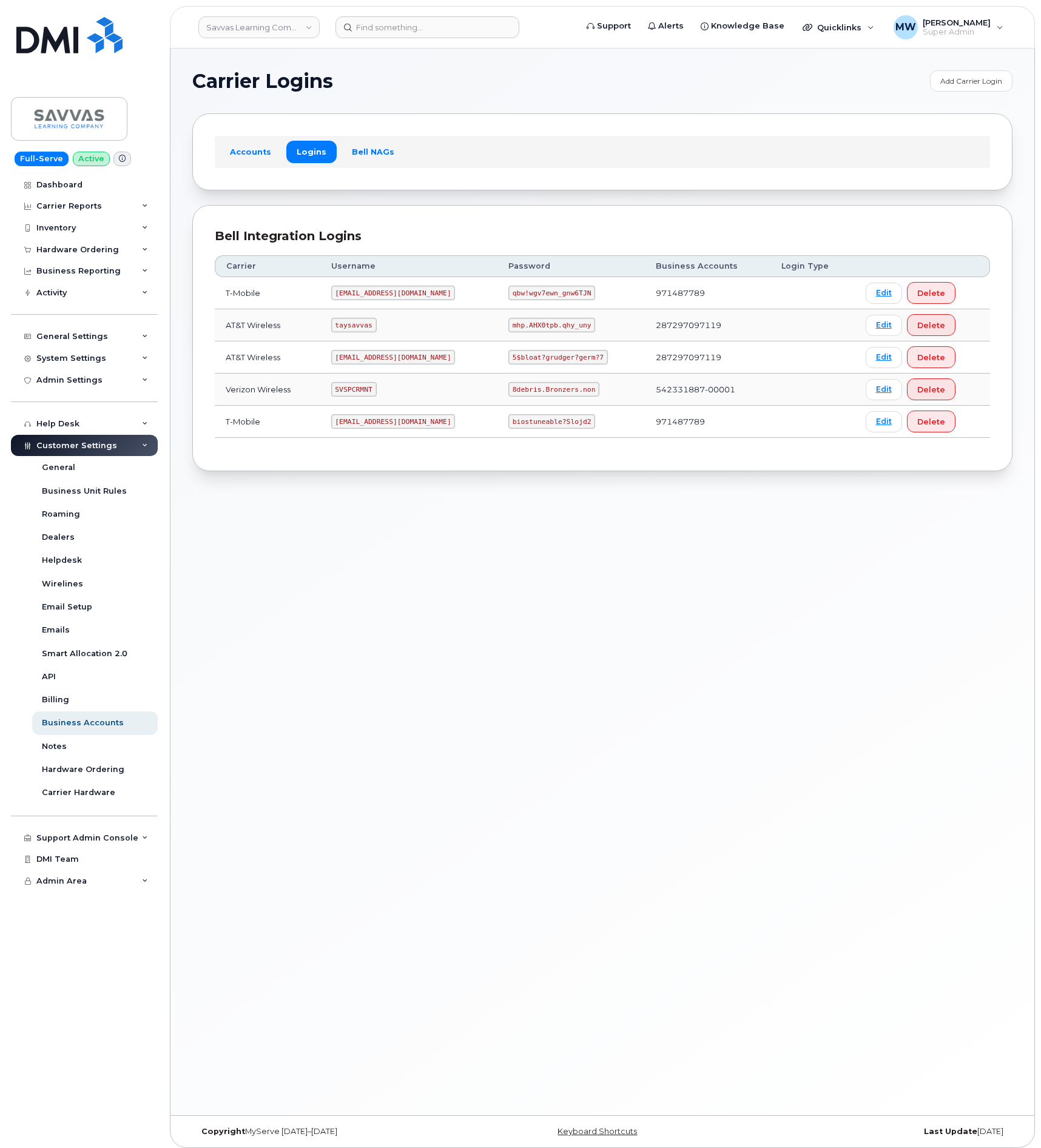
click at [356, 393] on code "SVSPCRMNT" at bounding box center [353, 389] width 45 height 14
click at [356, 392] on code "SVSPCRMNT" at bounding box center [353, 389] width 45 height 14
copy code "SVSPCRMNT"
click at [508, 393] on code "8debris.Bronzers.non" at bounding box center [554, 389] width 91 height 14
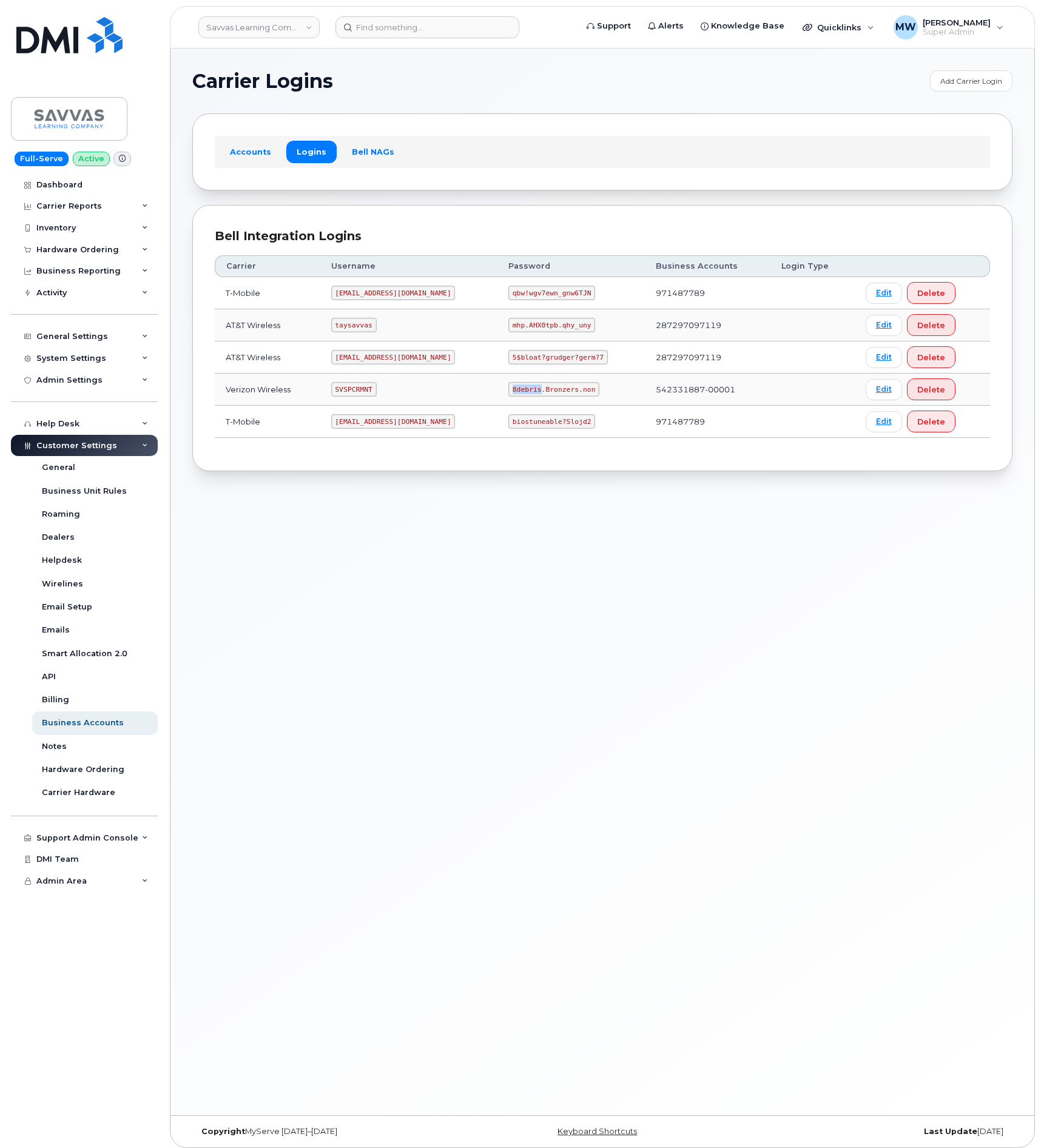
click at [508, 393] on code "8debris.Bronzers.non" at bounding box center [554, 389] width 91 height 14
copy code "8debris.Bronzers.non"
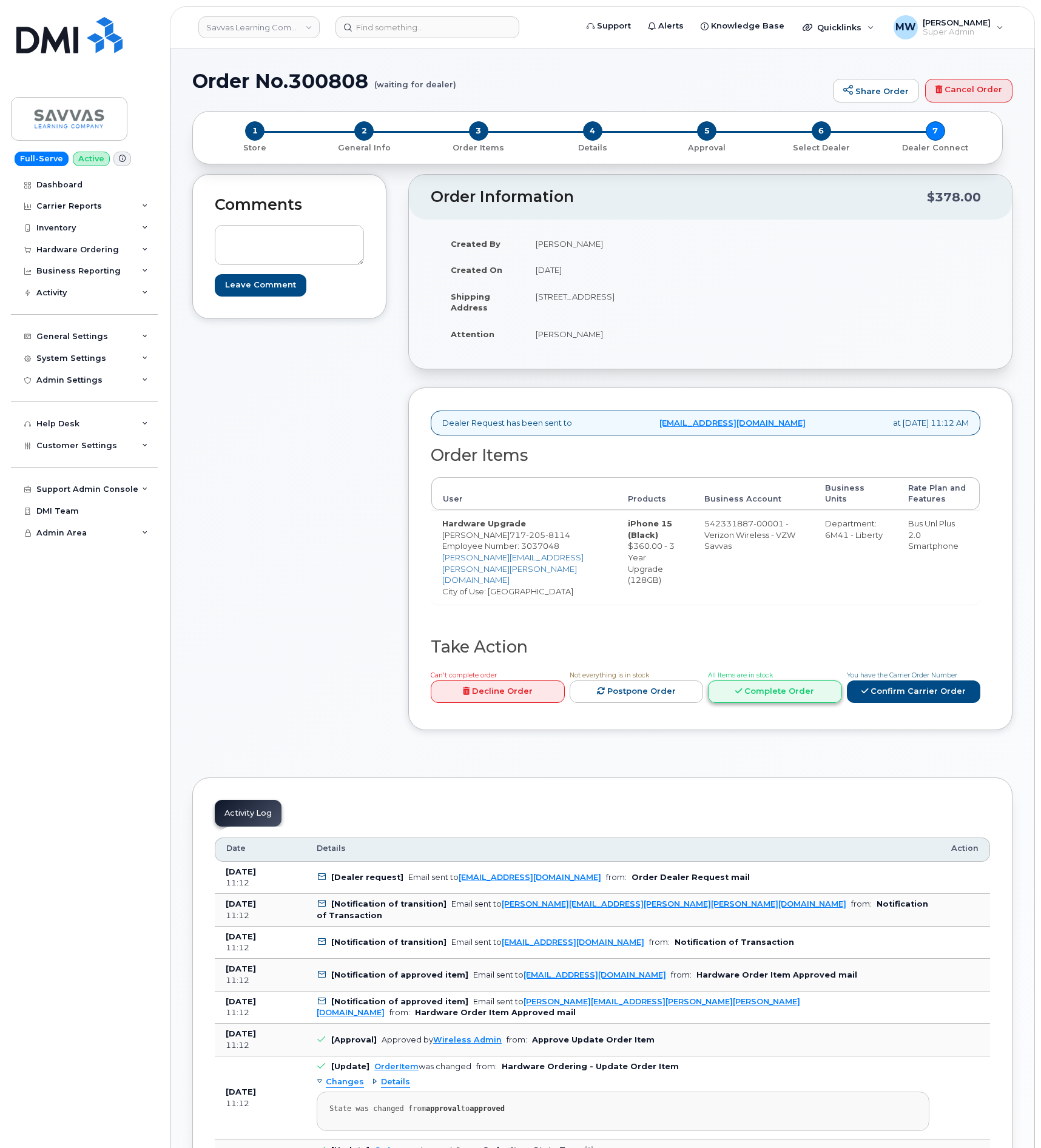
click at [837, 693] on link "Complete Order" at bounding box center [775, 691] width 134 height 22
click at [934, 702] on link "Confirm Carrier Order" at bounding box center [914, 691] width 134 height 22
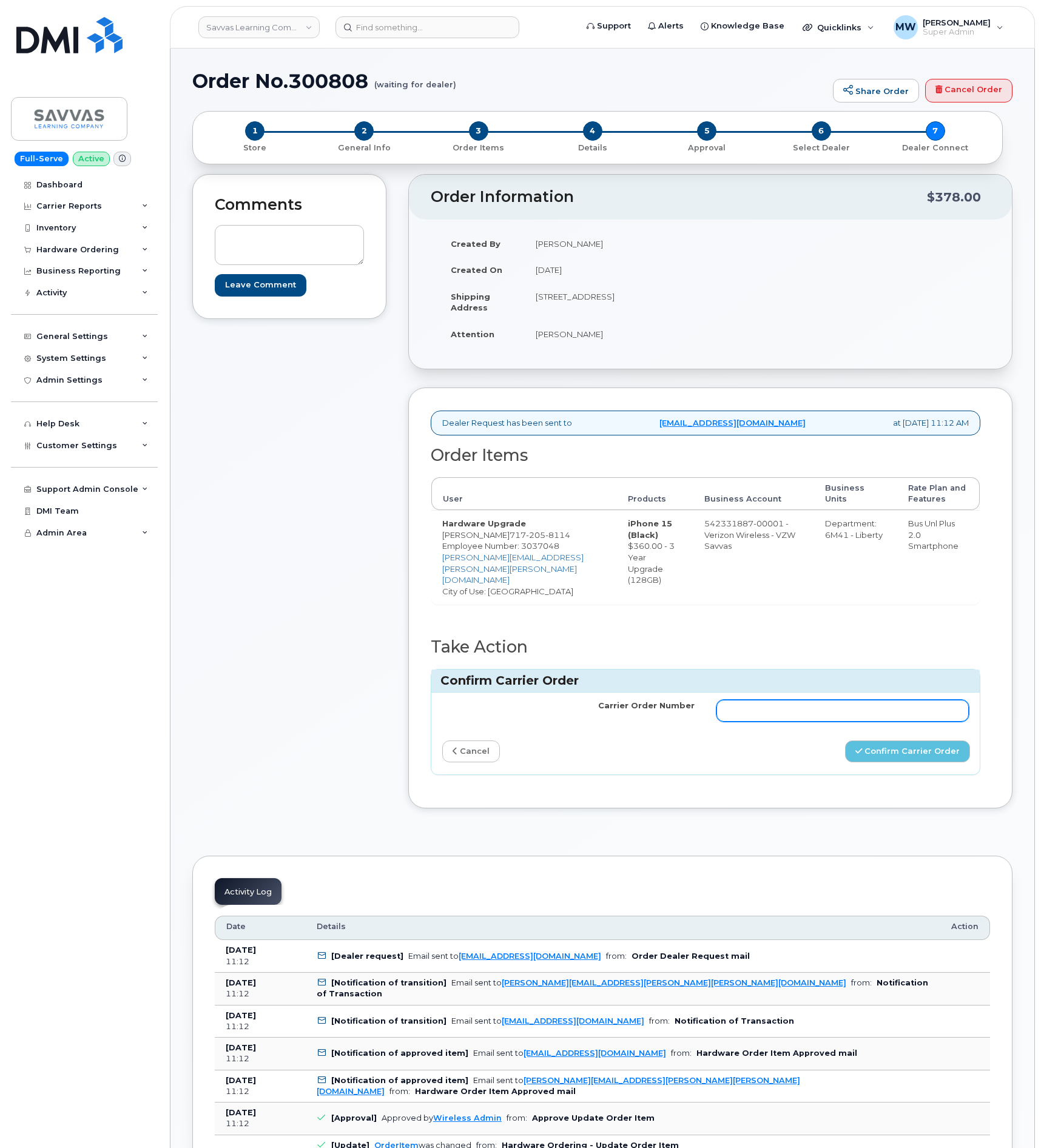
click at [917, 712] on input "Carrier Order Number" at bounding box center [842, 710] width 252 height 22
paste input "MB1000502167951"
type input "MB1000502167951"
click at [939, 772] on div "Carrier Order Number MB1000502167951 cancel Confirm Carrier Order" at bounding box center [706, 733] width 549 height 82
click at [937, 752] on button "Confirm Carrier Order" at bounding box center [907, 751] width 125 height 22
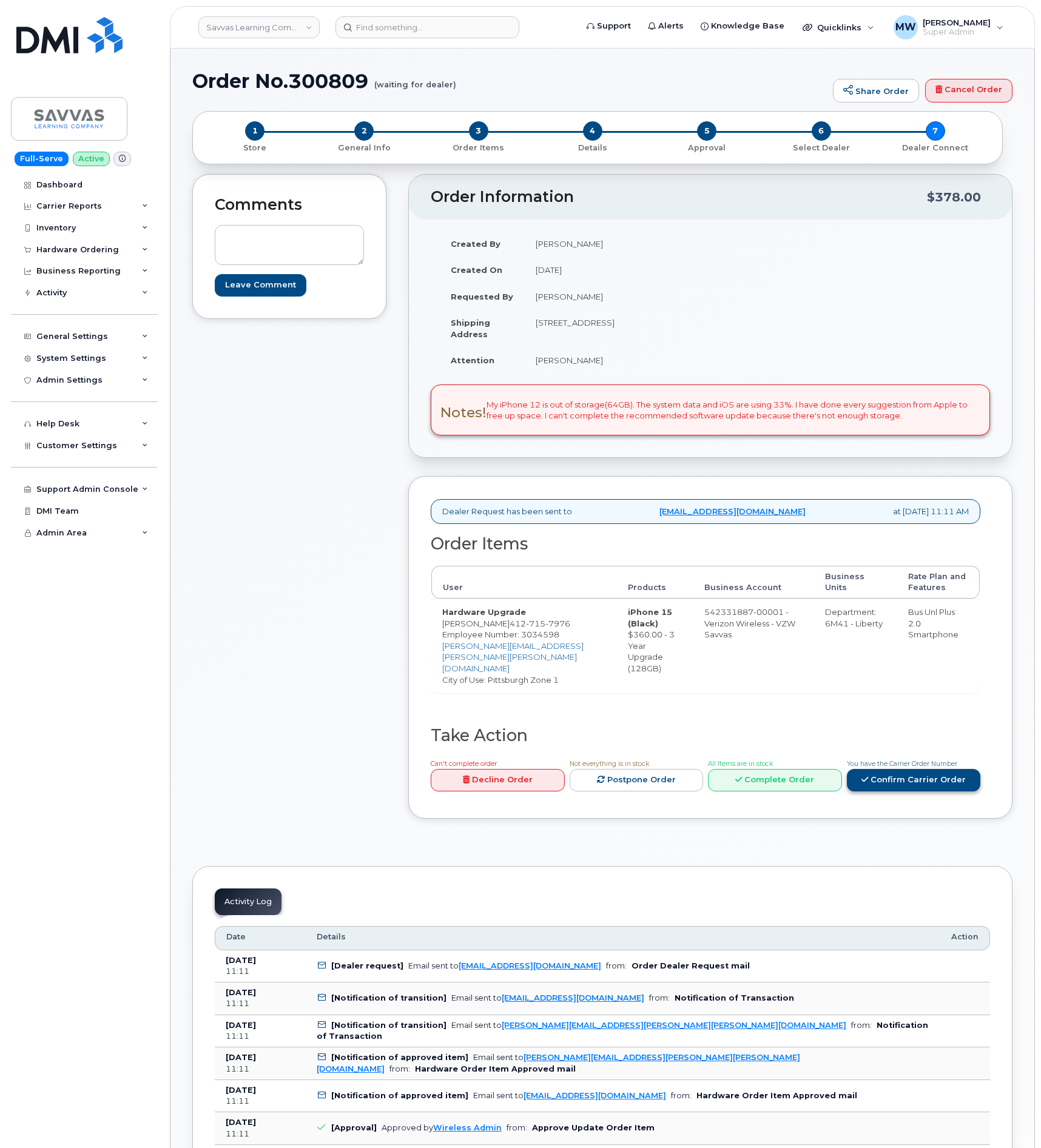
click at [947, 791] on link "Confirm Carrier Order" at bounding box center [914, 779] width 134 height 22
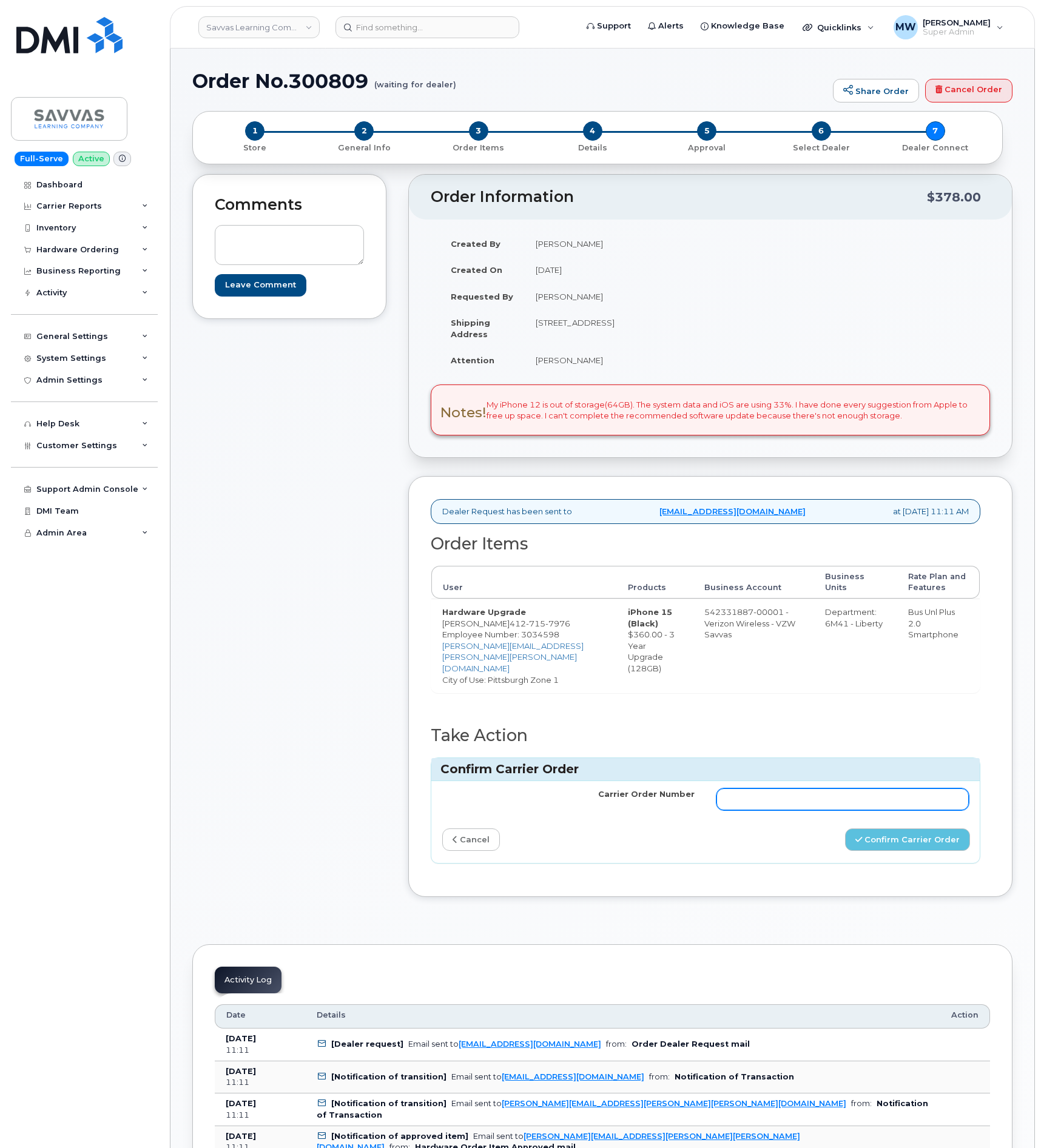
click at [898, 810] on input "Carrier Order Number" at bounding box center [842, 799] width 252 height 22
paste input "MB1000502163312"
type input "MB1000502163312"
click at [941, 851] on button "Confirm Carrier Order" at bounding box center [907, 839] width 125 height 22
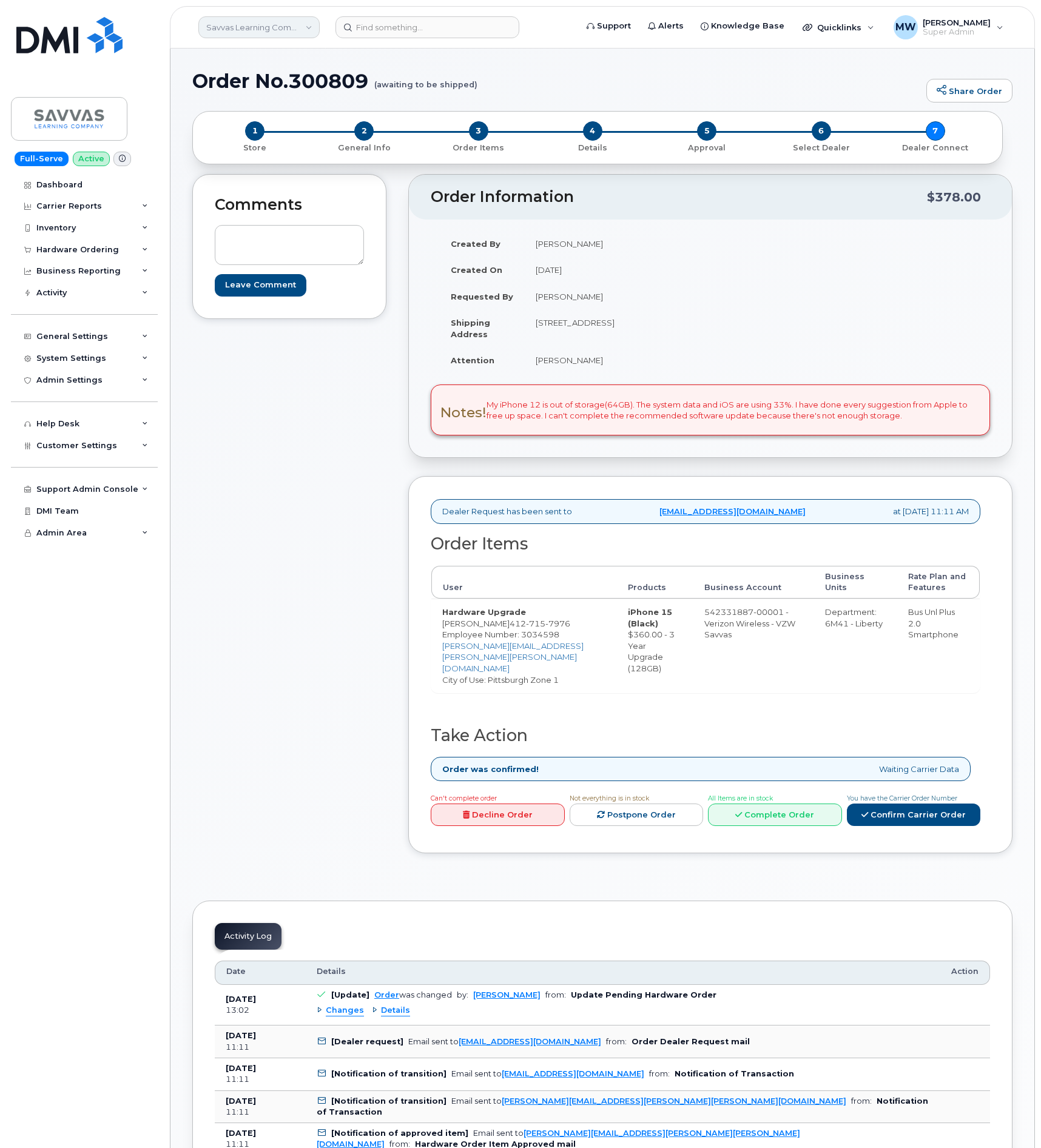
click at [276, 22] on link "Savvas Learning Company LLC" at bounding box center [258, 27] width 121 height 22
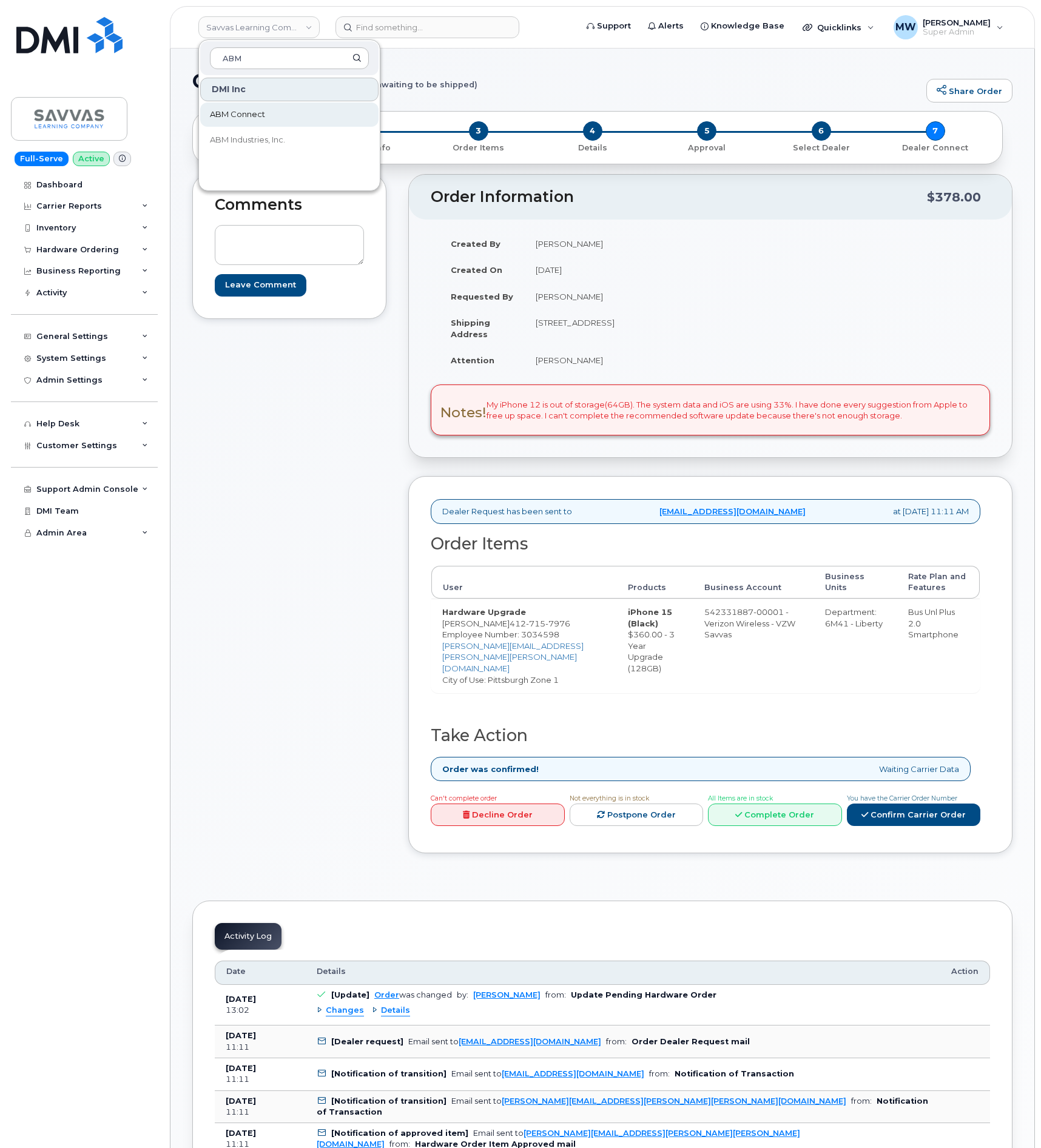
type input "ABM"
click at [268, 109] on link "ABM Connect" at bounding box center [289, 114] width 179 height 24
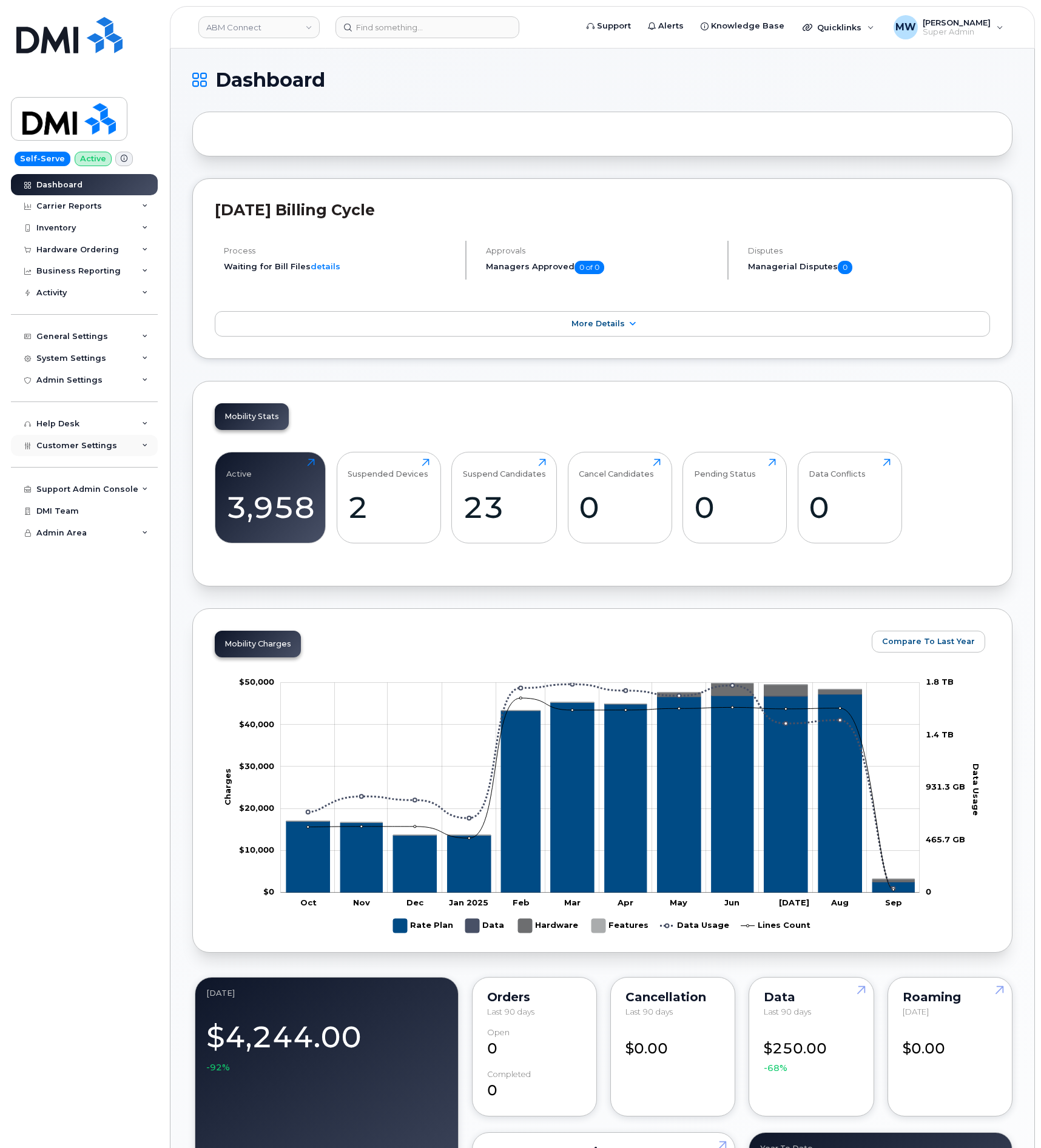
click at [84, 449] on span "Customer Settings" at bounding box center [77, 445] width 81 height 9
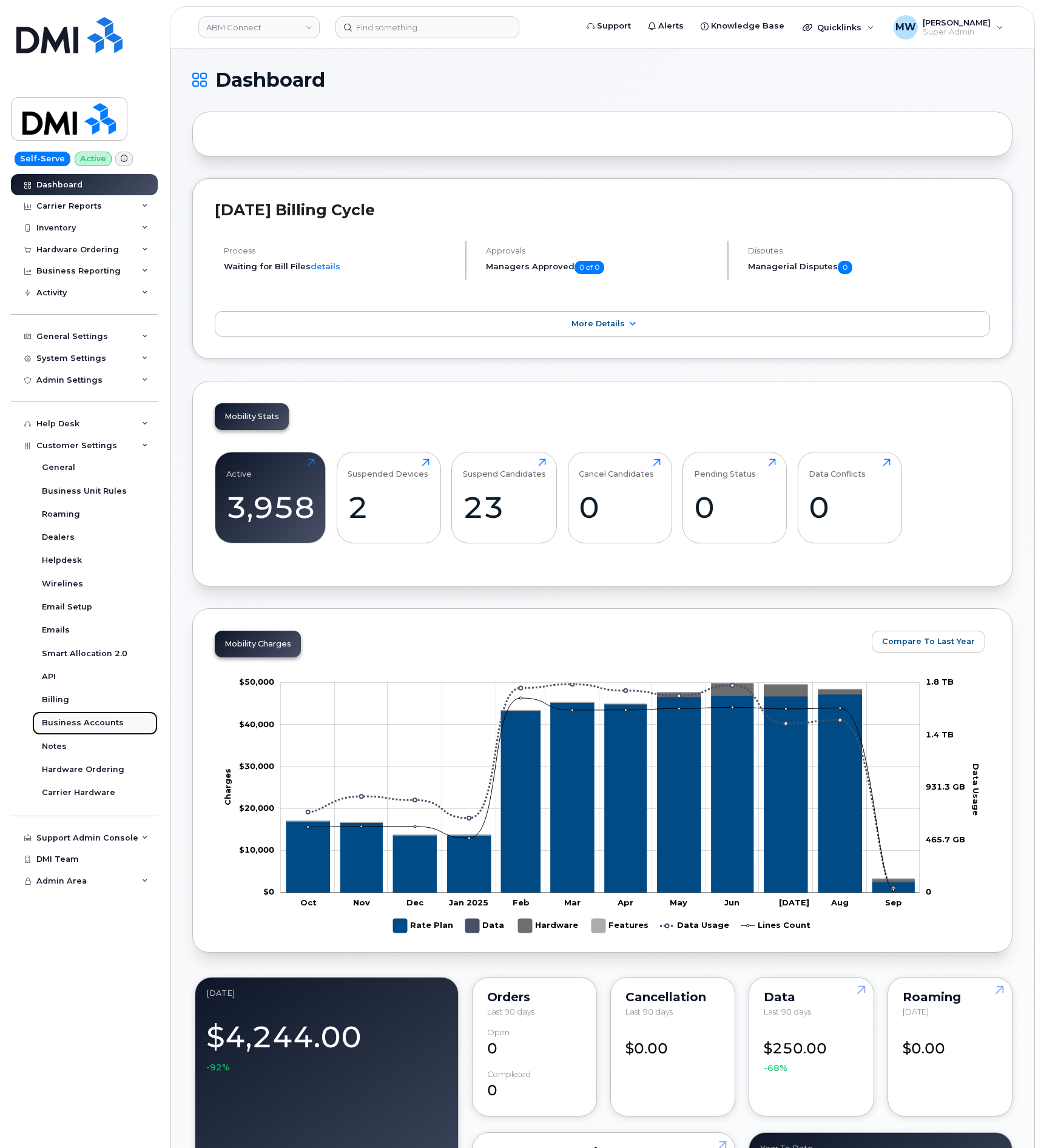
click at [86, 715] on link "Business Accounts" at bounding box center [95, 723] width 125 height 23
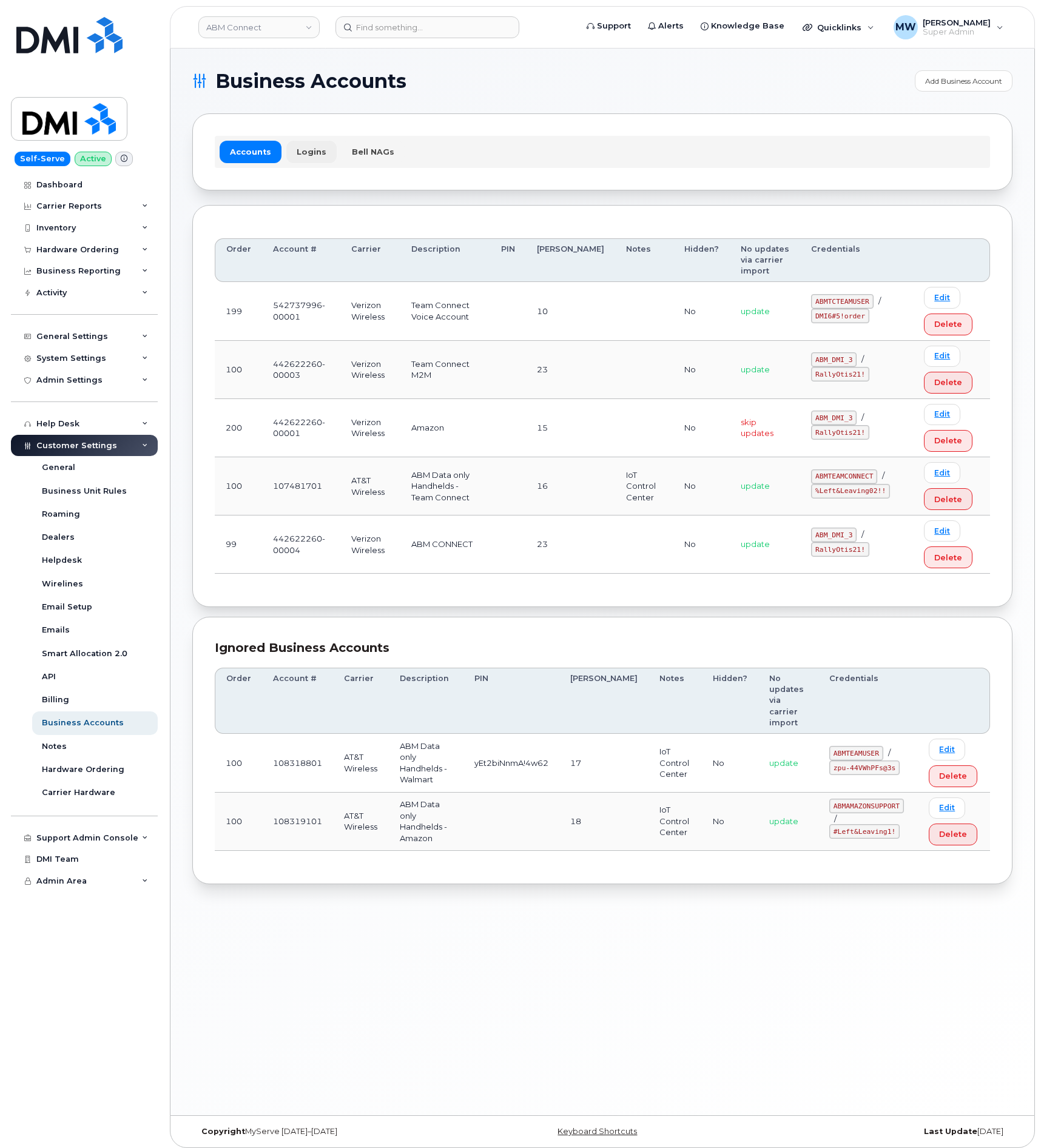
click at [315, 148] on link "Logins" at bounding box center [312, 151] width 50 height 22
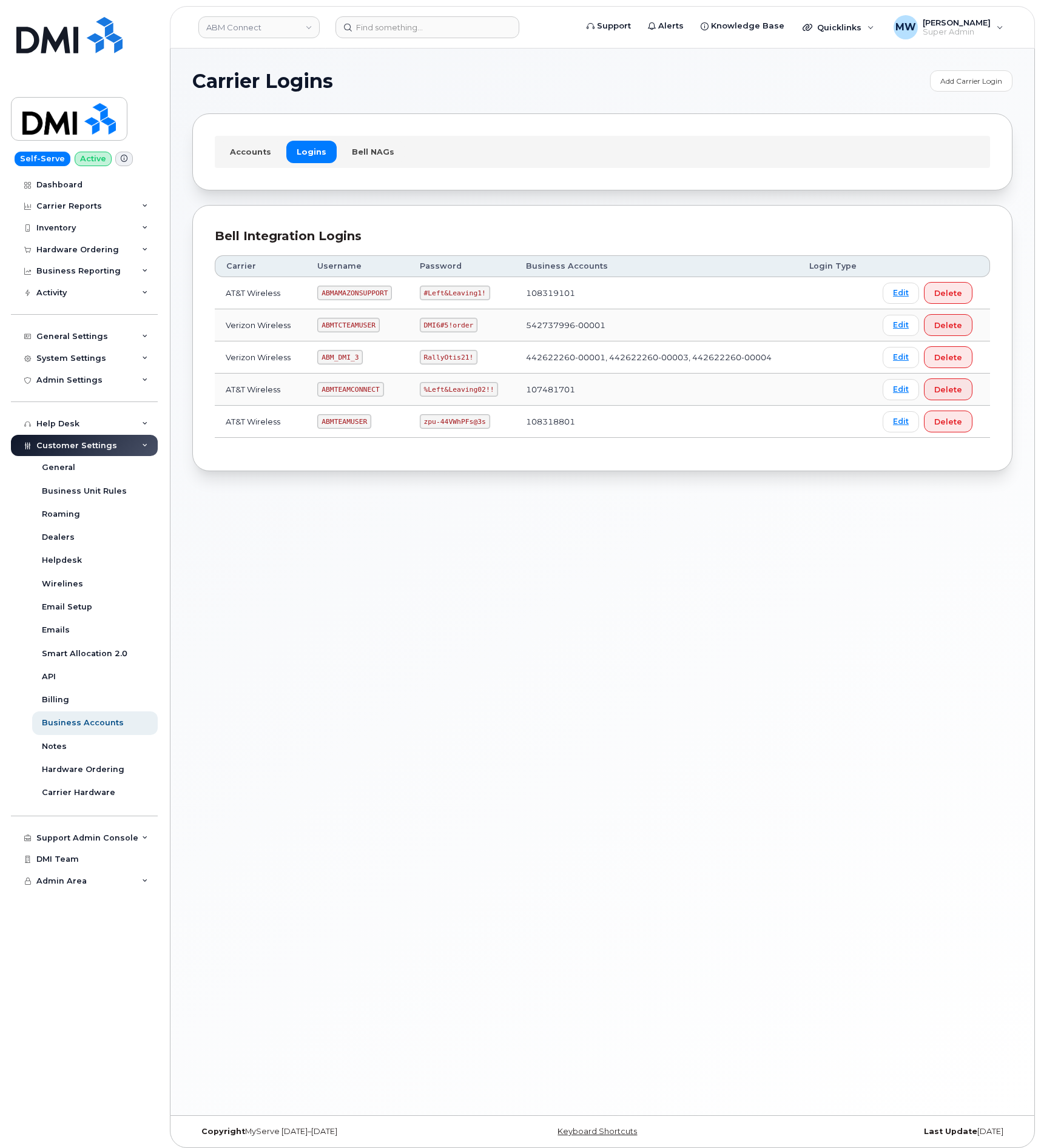
click at [344, 362] on code "ABM_DMI_3" at bounding box center [340, 357] width 45 height 14
copy code "ABM_DMI_3"
click at [433, 361] on code "RallyOtis21!" at bounding box center [449, 357] width 58 height 14
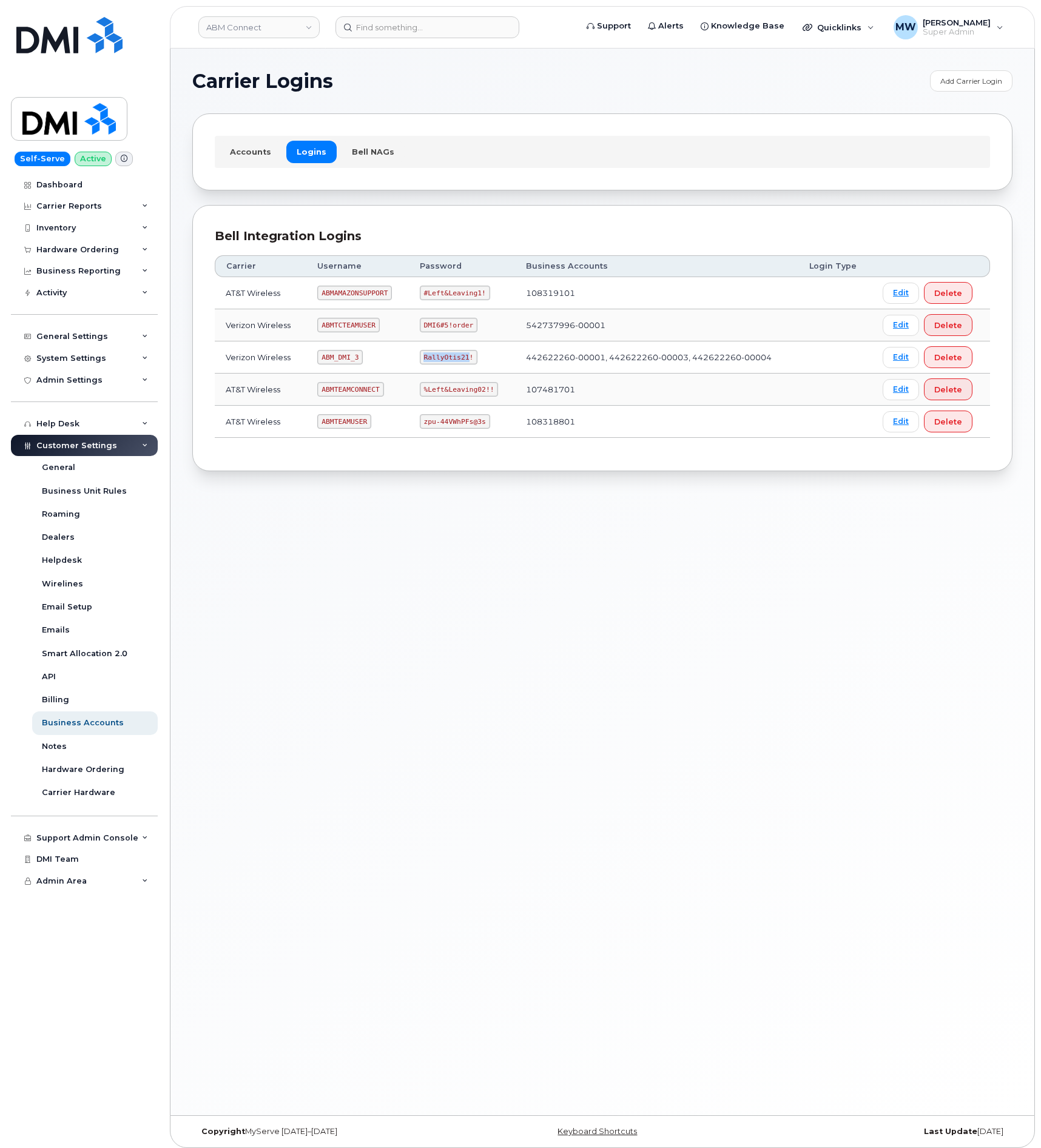
click at [433, 361] on code "RallyOtis21!" at bounding box center [449, 357] width 58 height 14
copy code "RallyOtis21!"
click at [300, 25] on link "ABM Connect" at bounding box center [258, 27] width 121 height 22
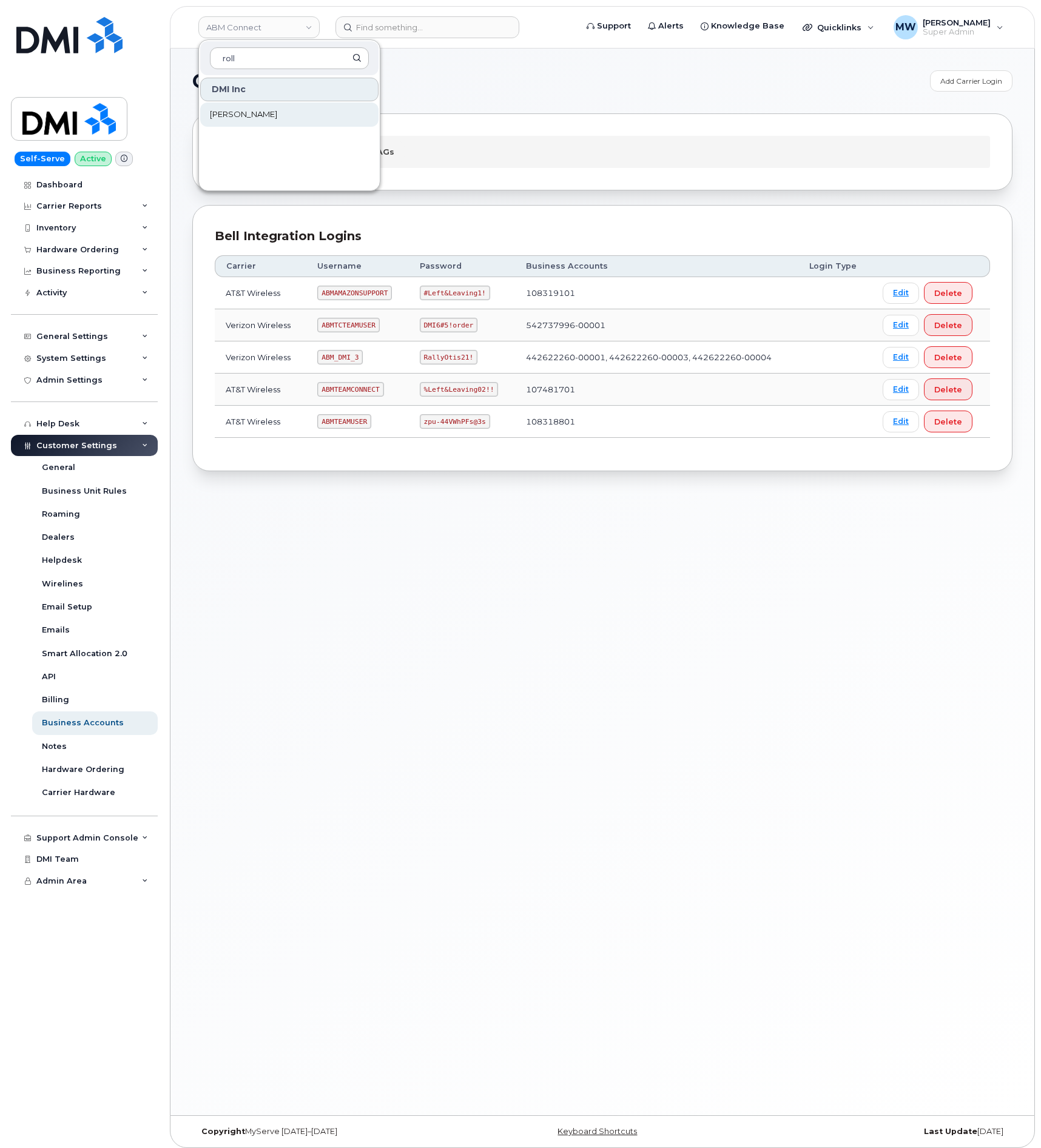
type input "roll"
click at [297, 119] on link "[PERSON_NAME]" at bounding box center [289, 114] width 179 height 24
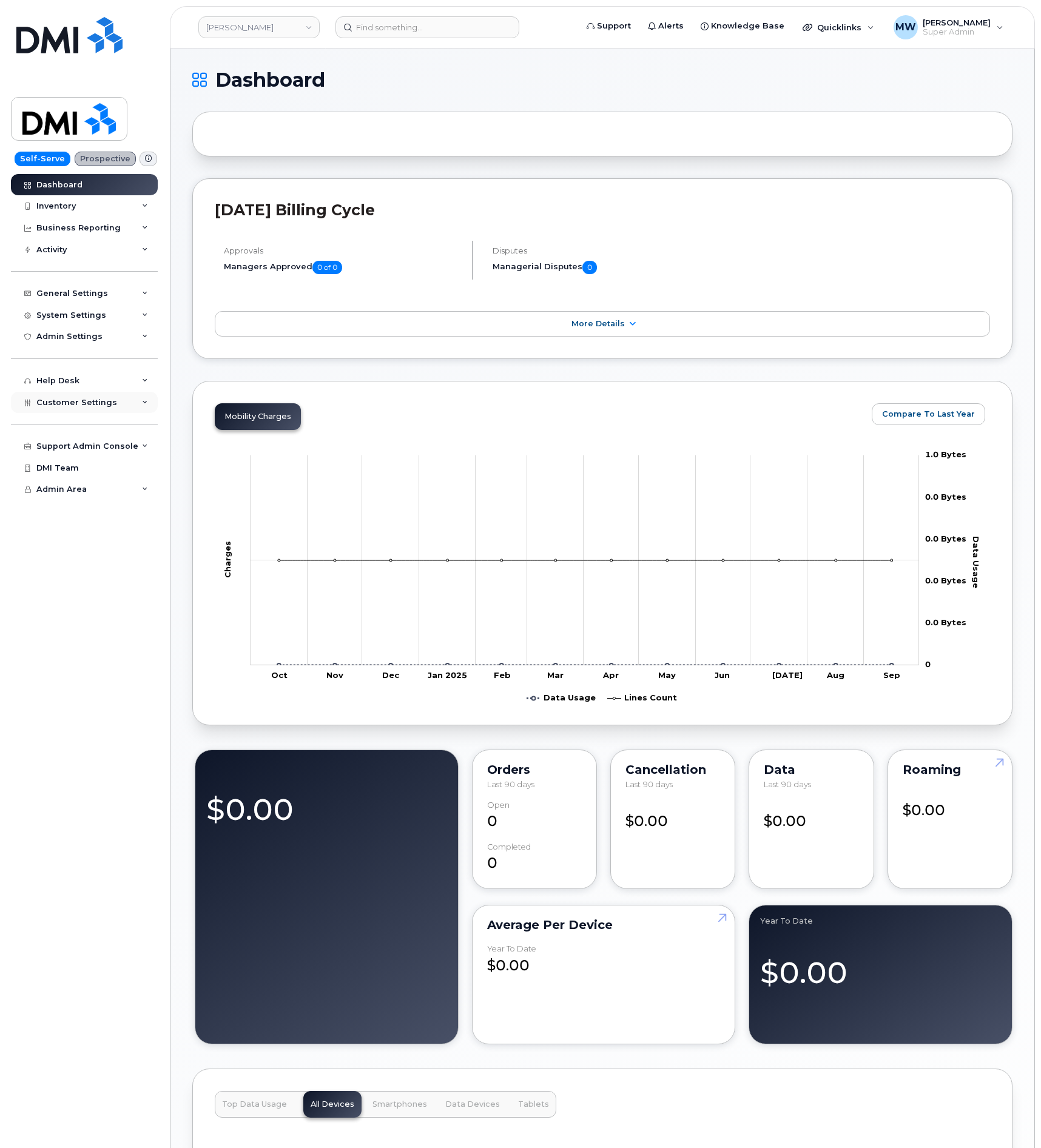
click at [76, 410] on div "Customer Settings" at bounding box center [84, 402] width 147 height 22
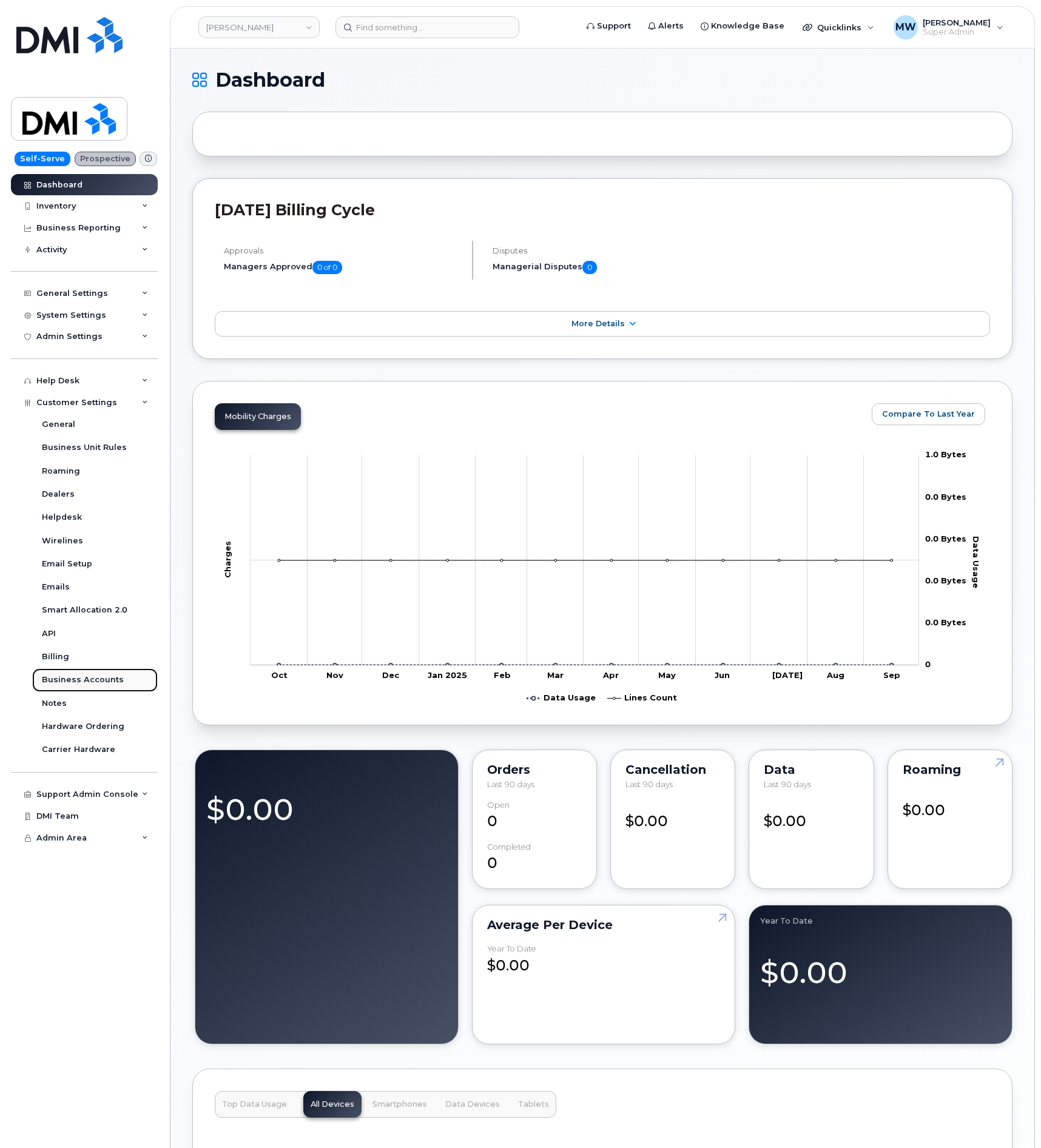
click at [84, 682] on div "Business Accounts" at bounding box center [83, 679] width 82 height 11
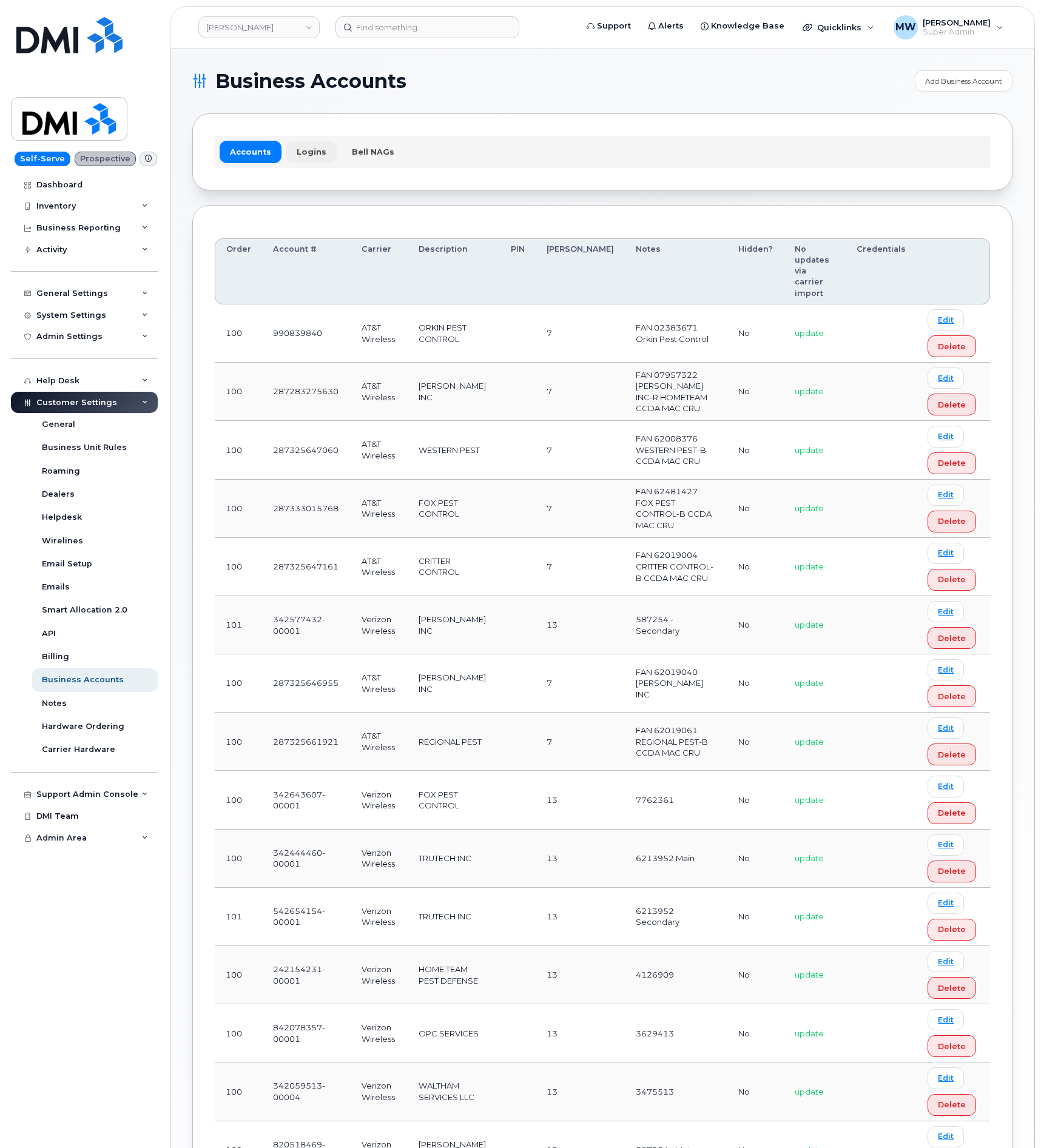
click at [300, 155] on link "Logins" at bounding box center [312, 151] width 50 height 22
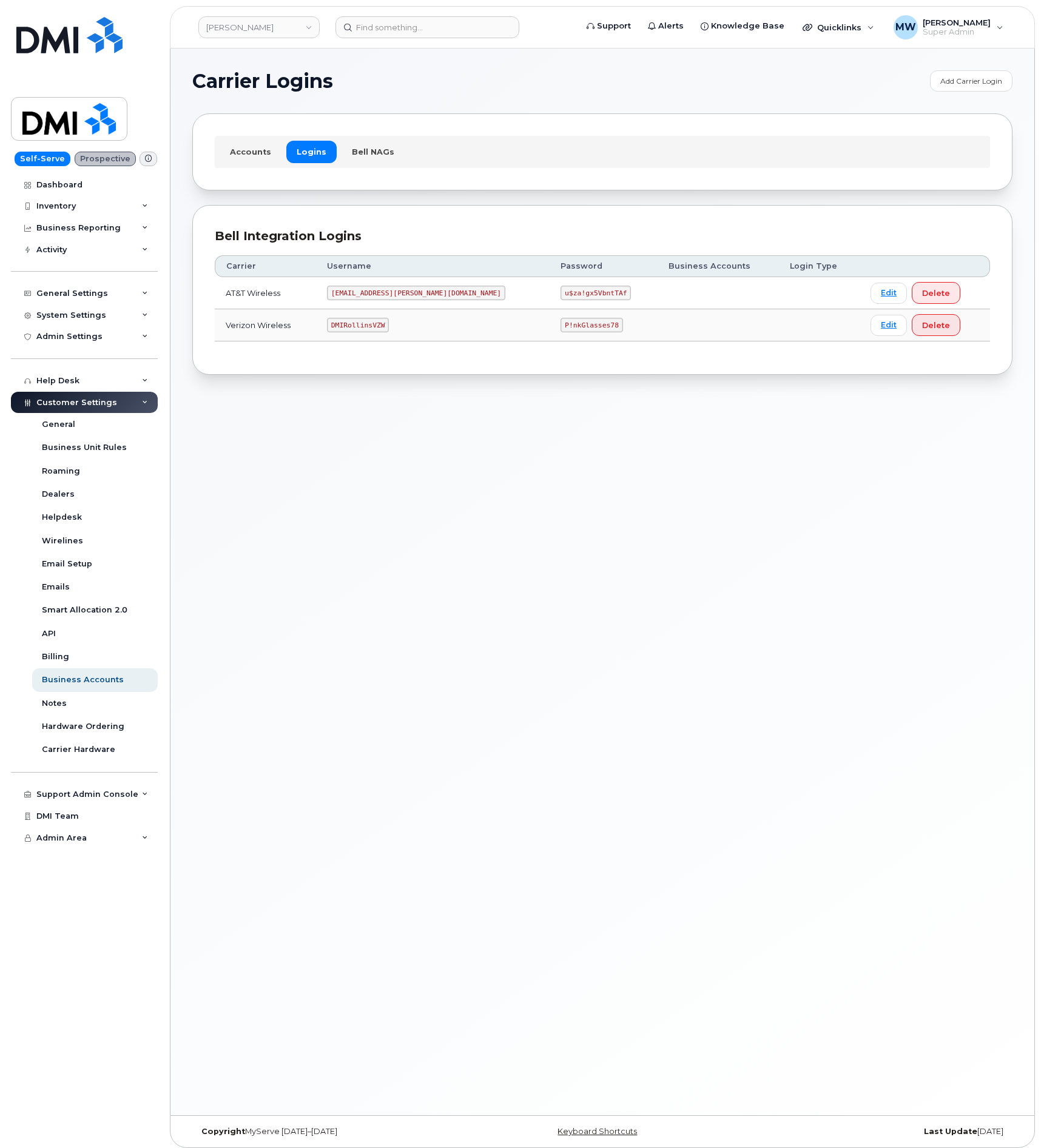
click at [371, 327] on code "DMIRollinsVZW" at bounding box center [358, 325] width 62 height 14
copy code "DMIRollinsVZW"
click at [560, 333] on code "P!nkGlasses78" at bounding box center [591, 325] width 62 height 14
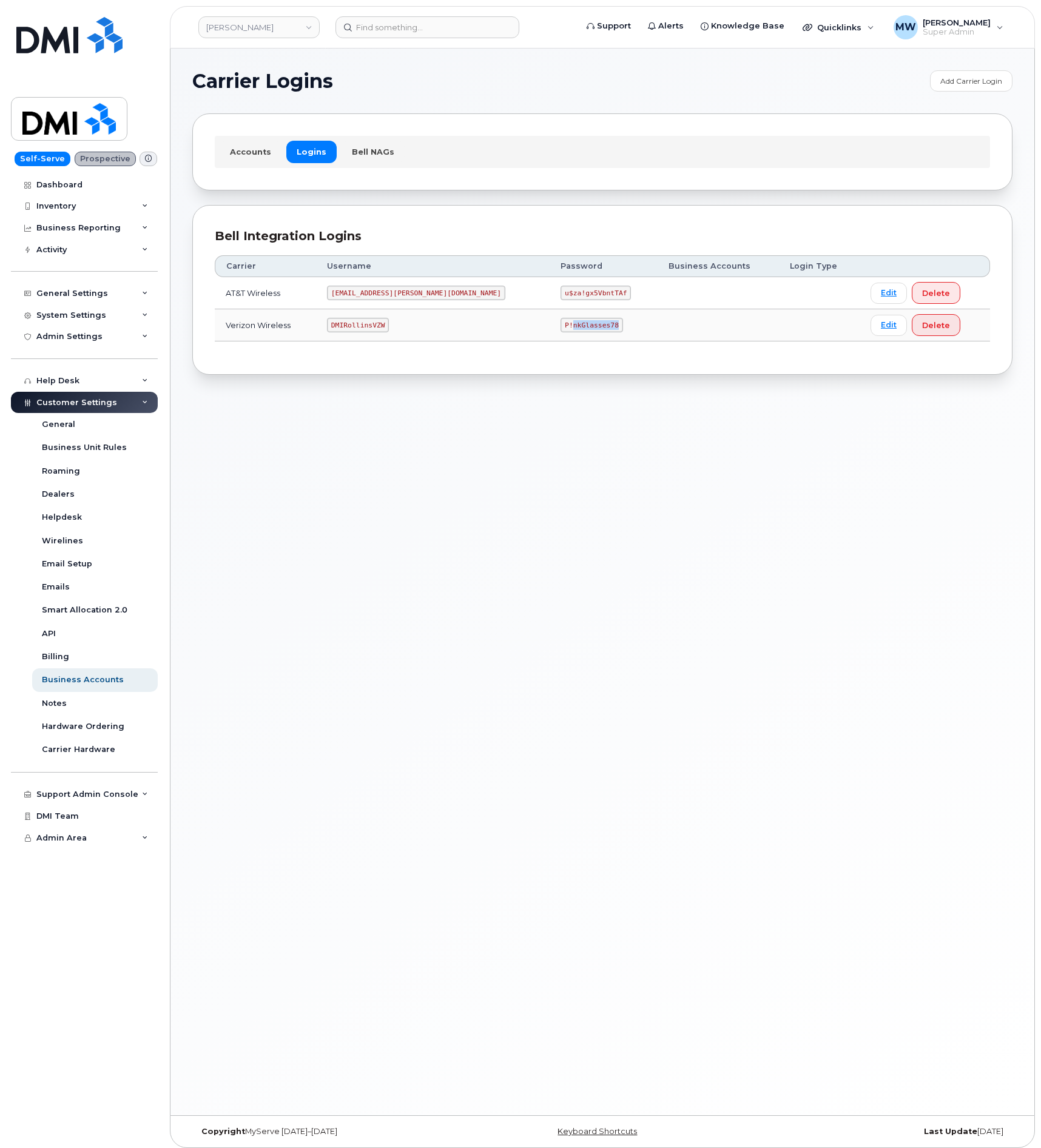
click at [560, 333] on code "P!nkGlasses78" at bounding box center [591, 325] width 62 height 14
copy code "P!nkGlasses78"
click at [368, 304] on td "[EMAIL_ADDRESS][PERSON_NAME][DOMAIN_NAME]" at bounding box center [433, 293] width 233 height 32
click at [368, 300] on code "[EMAIL_ADDRESS][PERSON_NAME][DOMAIN_NAME]" at bounding box center [416, 293] width 179 height 14
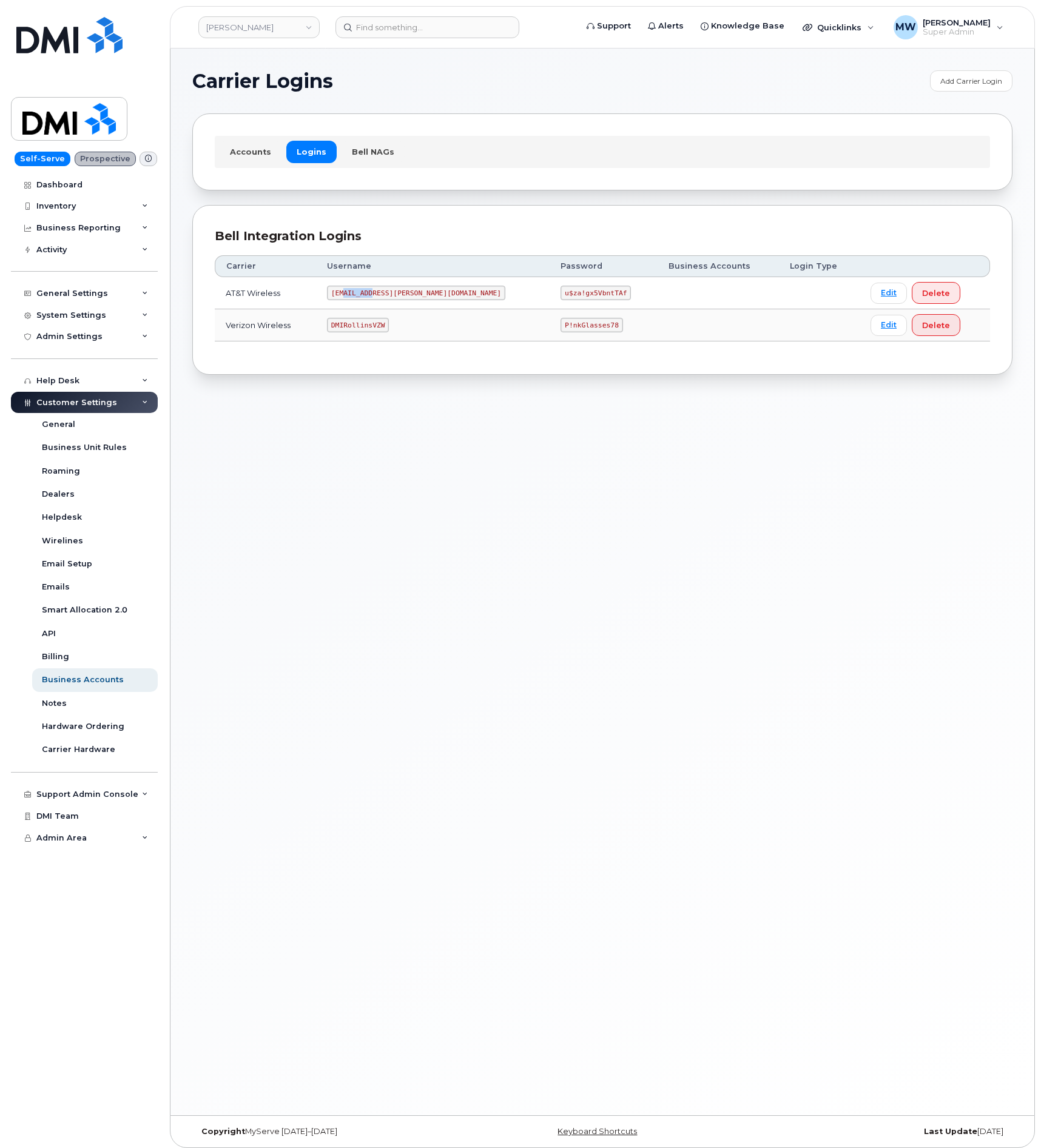
click at [368, 300] on code "[EMAIL_ADDRESS][PERSON_NAME][DOMAIN_NAME]" at bounding box center [416, 293] width 179 height 14
copy code "[EMAIL_ADDRESS][PERSON_NAME][DOMAIN_NAME]"
click at [560, 291] on code "u$za!gx5VbntTAf" at bounding box center [595, 293] width 71 height 14
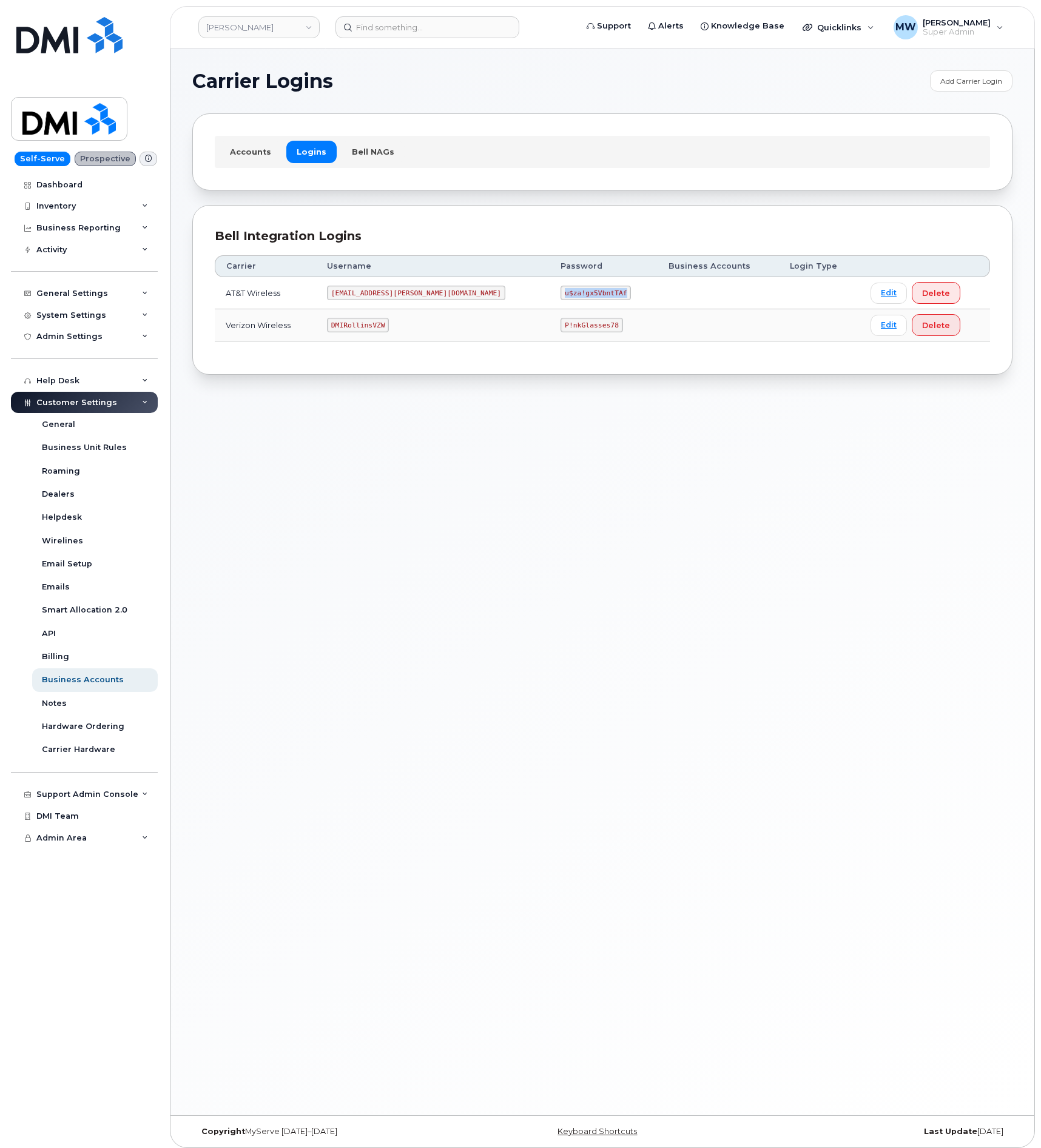
click at [560, 291] on code "u$za!gx5VbntTAf" at bounding box center [595, 293] width 71 height 14
copy code "u$za!gx5VbntTAf"
